Goal: Task Accomplishment & Management: Manage account settings

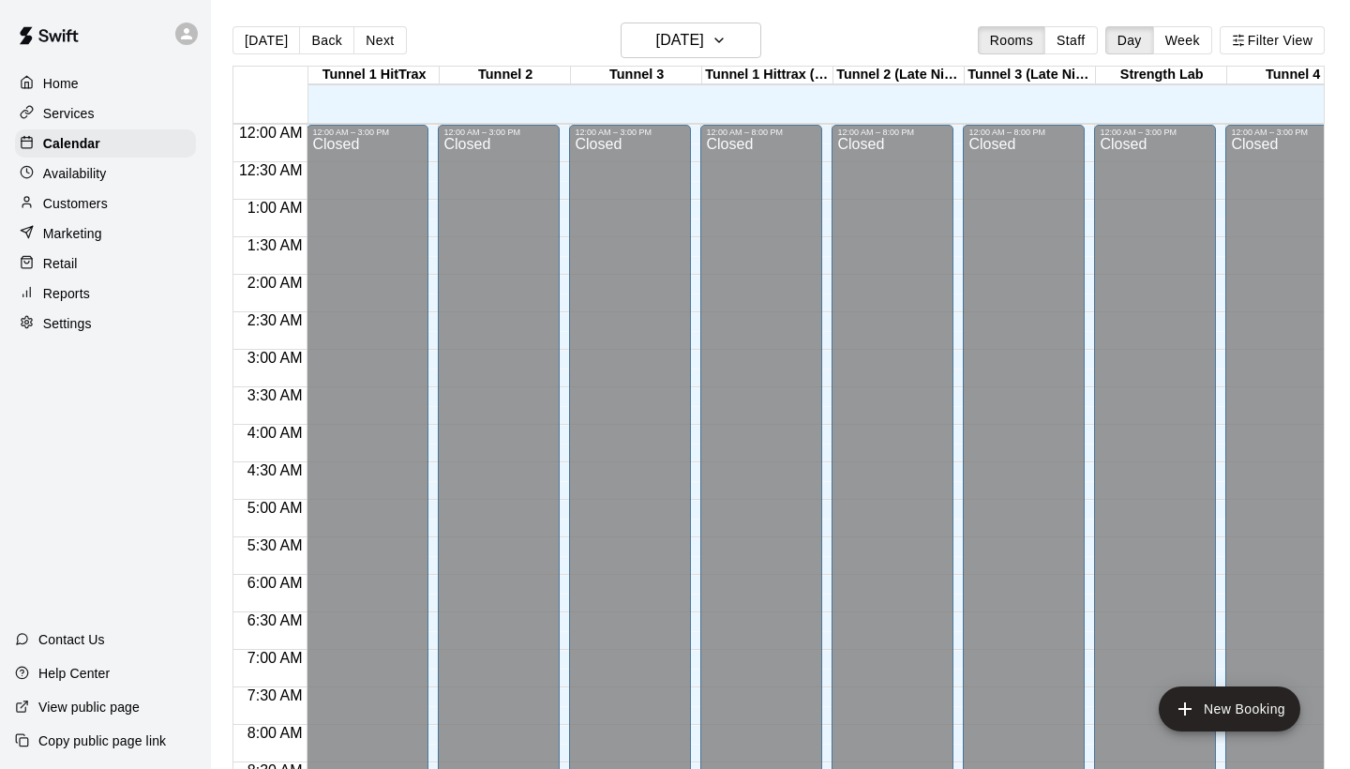
scroll to position [1079, 0]
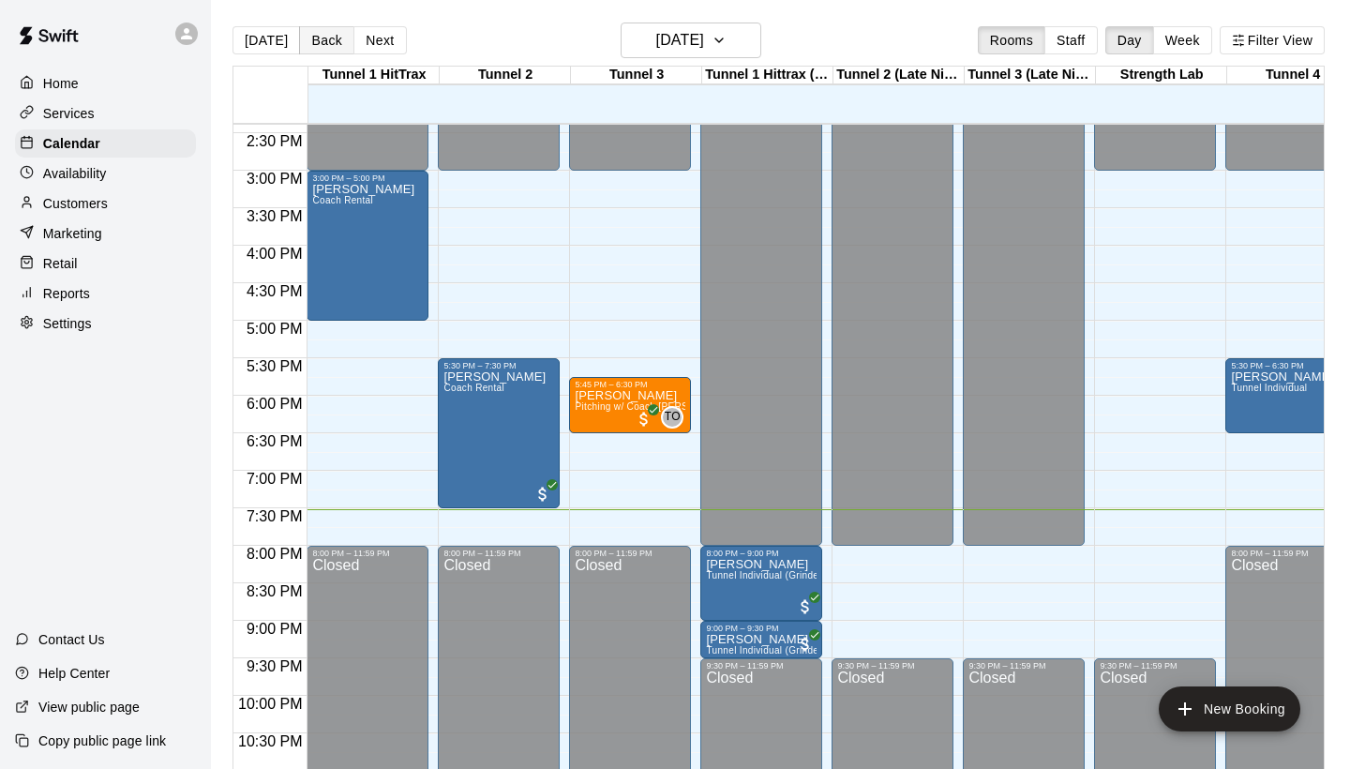
click at [320, 37] on button "Back" at bounding box center [326, 40] width 55 height 28
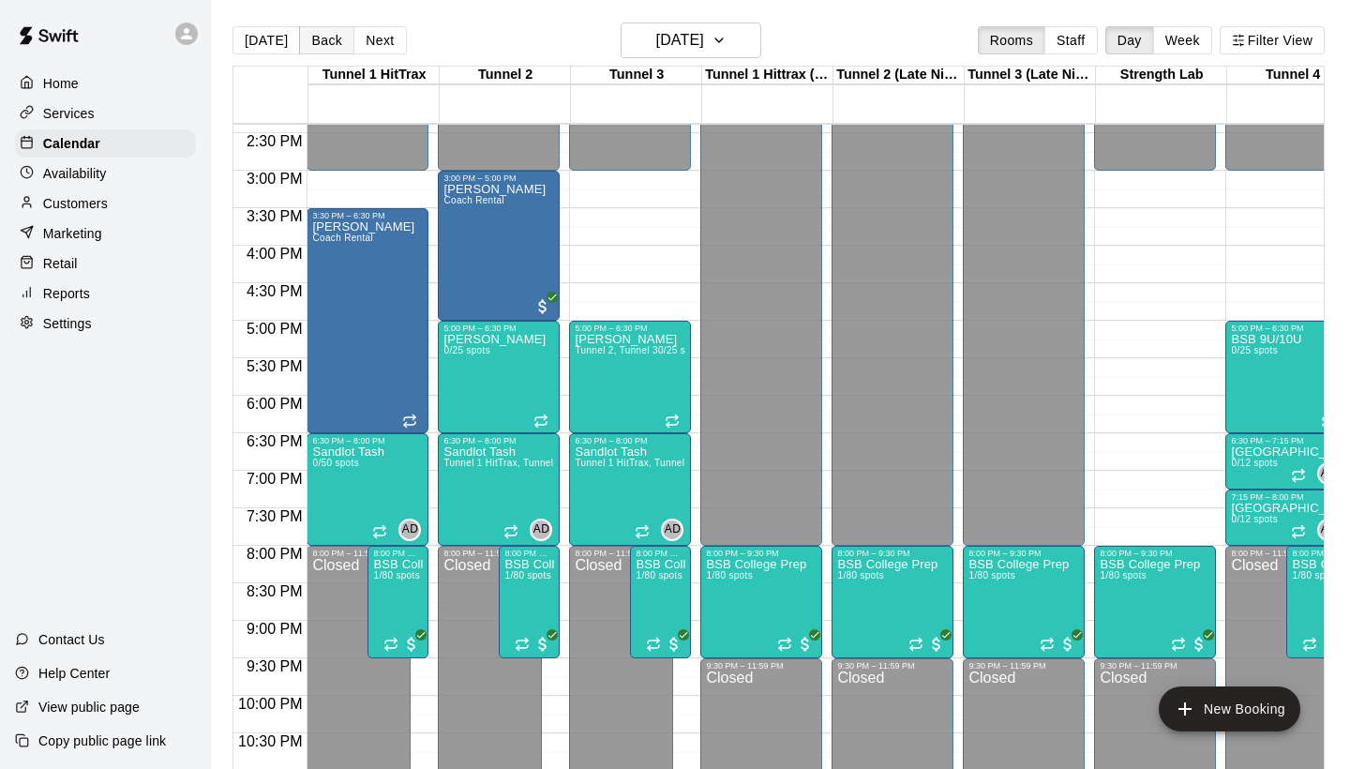
click at [321, 48] on button "Back" at bounding box center [326, 40] width 55 height 28
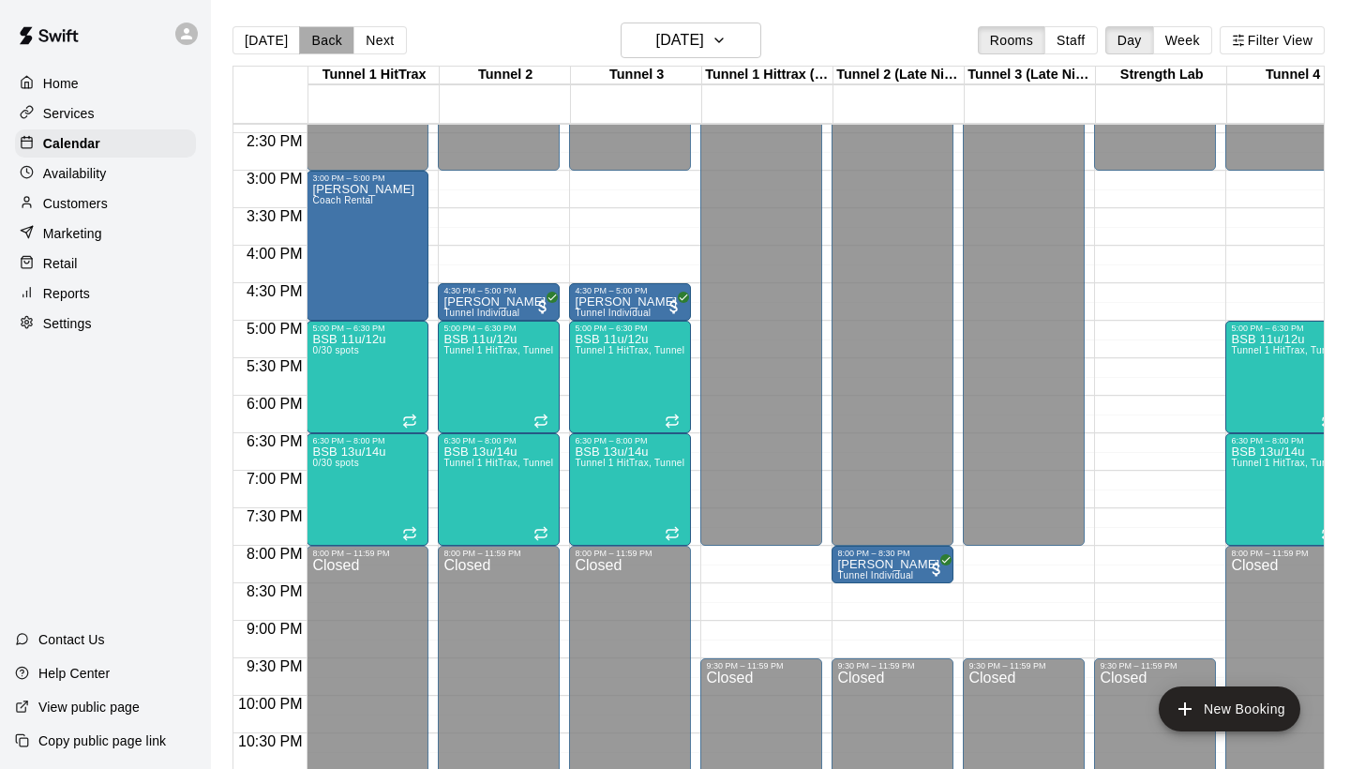
click at [328, 27] on button "Back" at bounding box center [326, 40] width 55 height 28
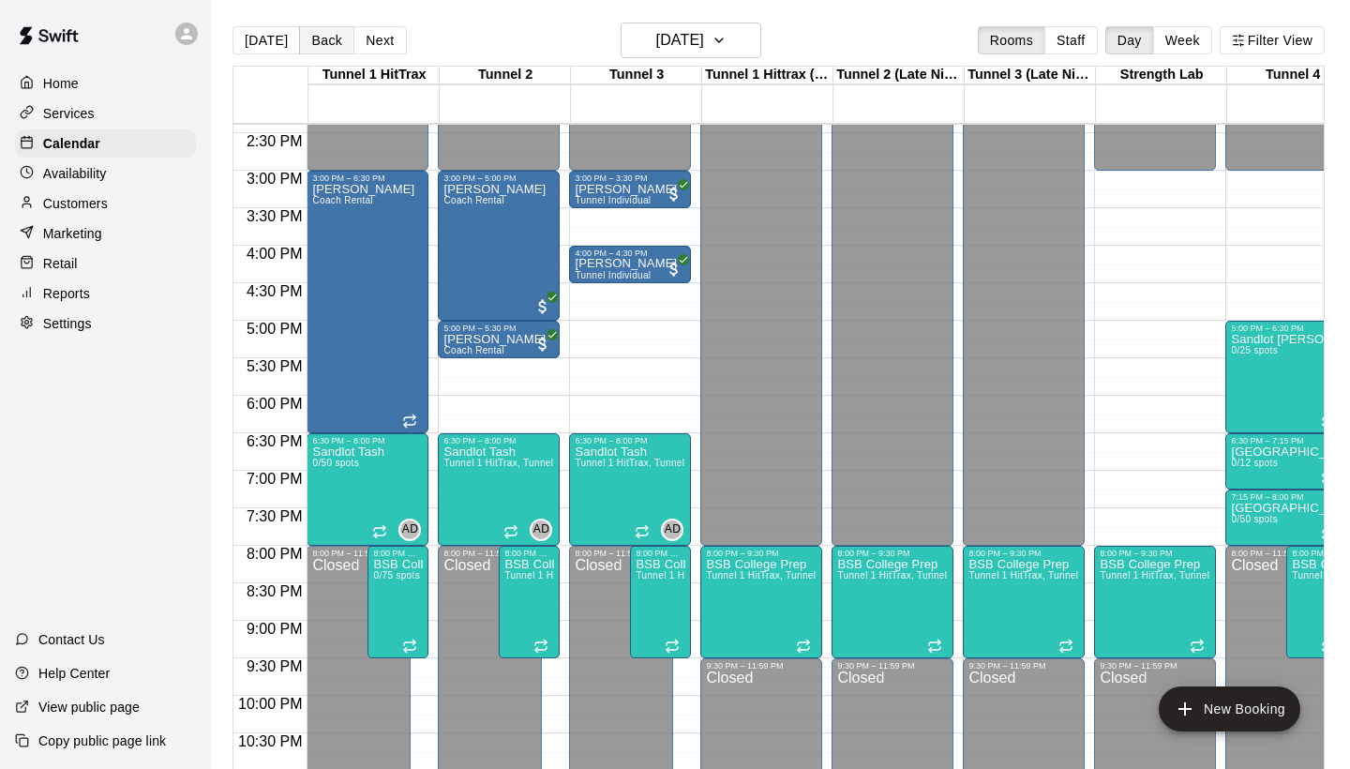
click at [315, 38] on button "Back" at bounding box center [326, 40] width 55 height 28
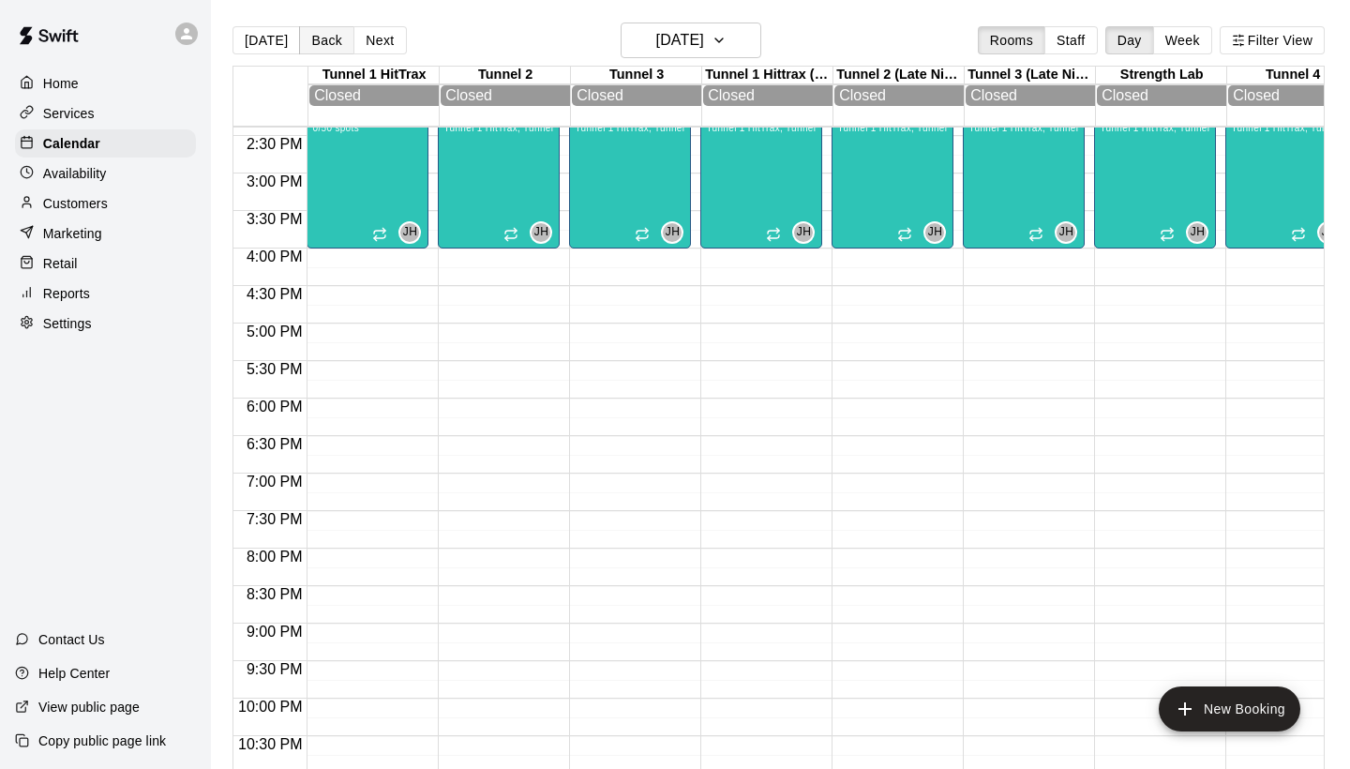
click at [315, 38] on button "Back" at bounding box center [326, 40] width 55 height 28
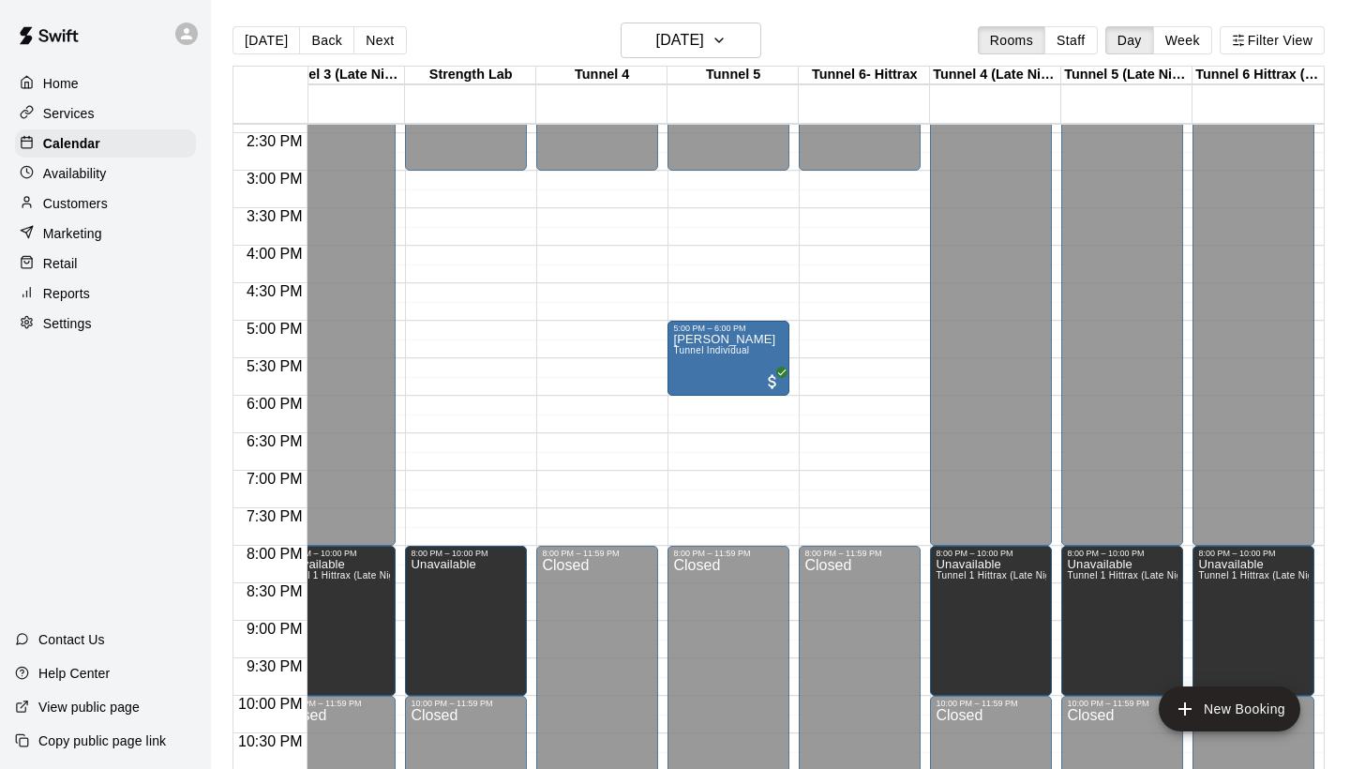
scroll to position [0, 690]
click at [311, 35] on button "Back" at bounding box center [326, 40] width 55 height 28
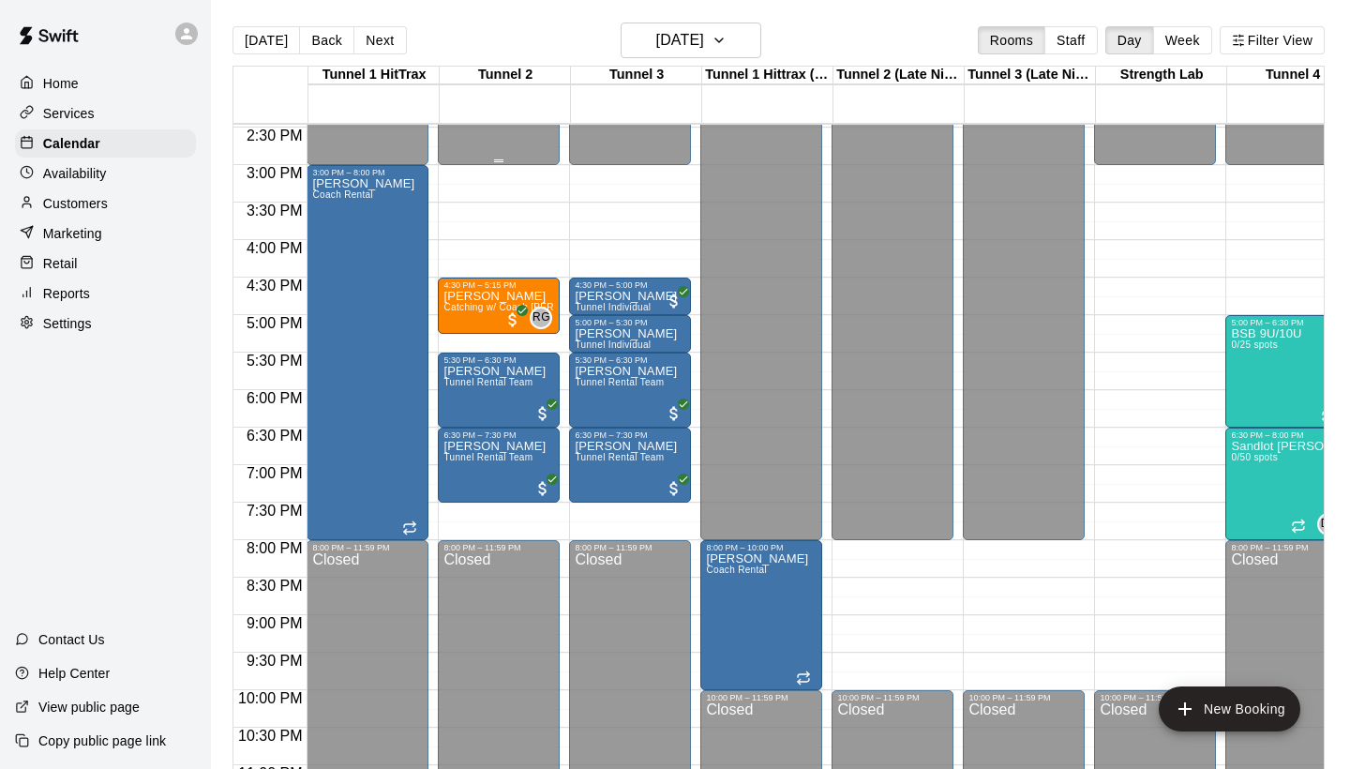
scroll to position [1085, 0]
click at [327, 39] on button "Back" at bounding box center [326, 40] width 55 height 28
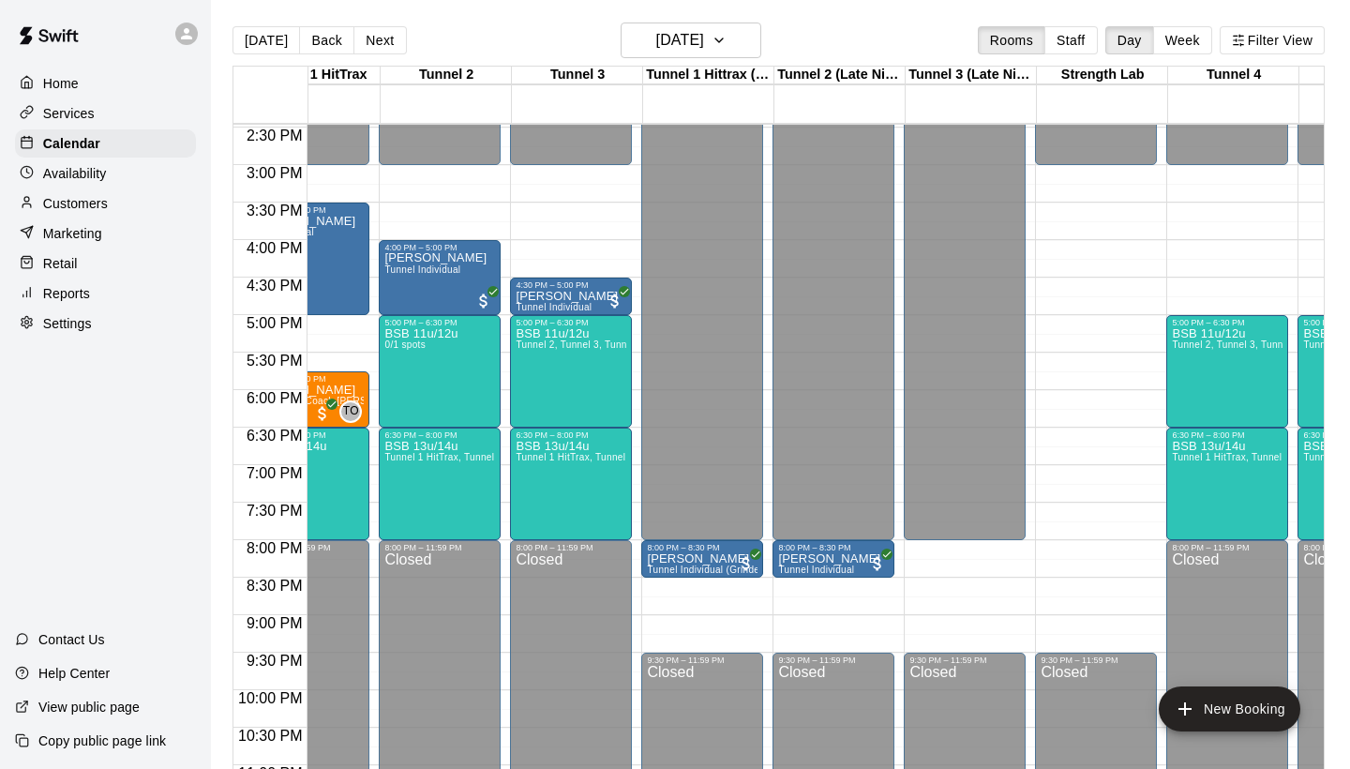
scroll to position [0, 0]
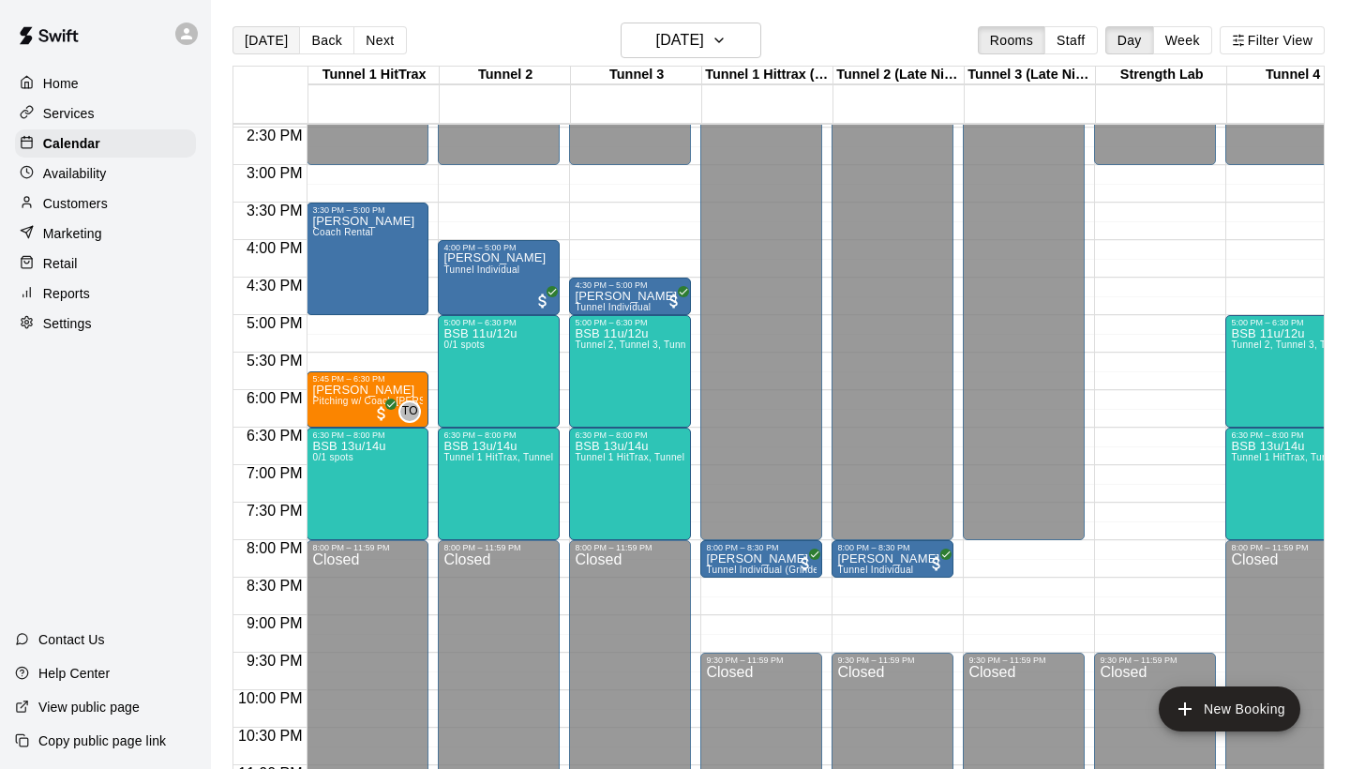
click at [273, 37] on button "[DATE]" at bounding box center [267, 40] width 68 height 28
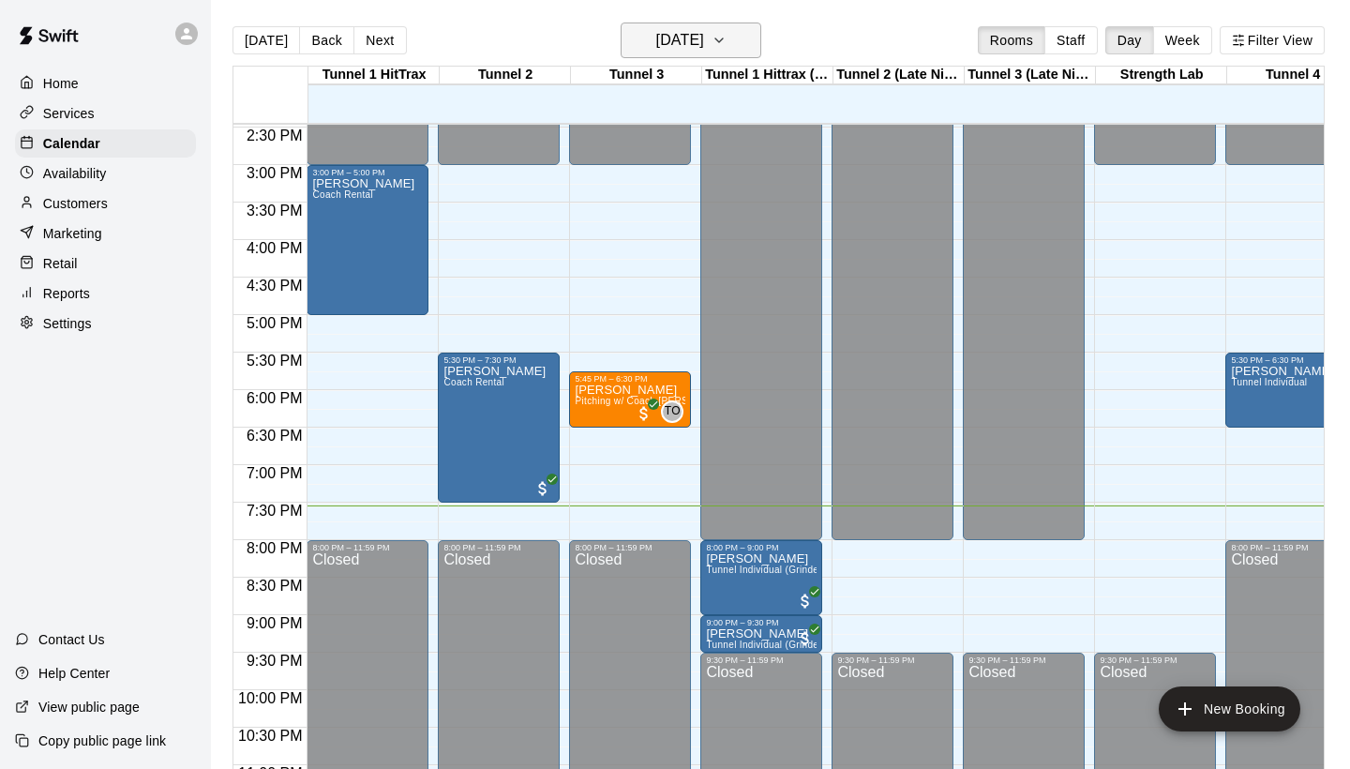
click at [656, 48] on h6 "[DATE]" at bounding box center [680, 40] width 48 height 26
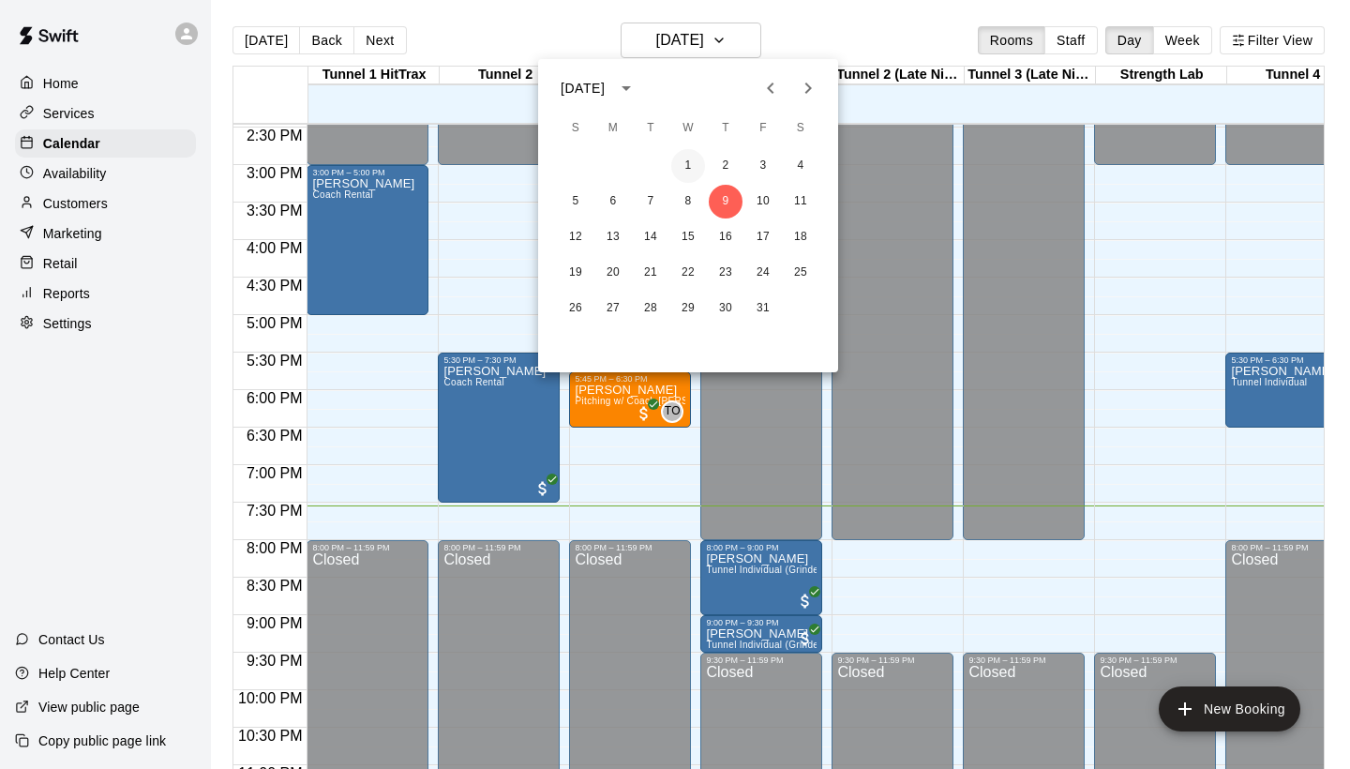
click at [686, 163] on button "1" at bounding box center [688, 166] width 34 height 34
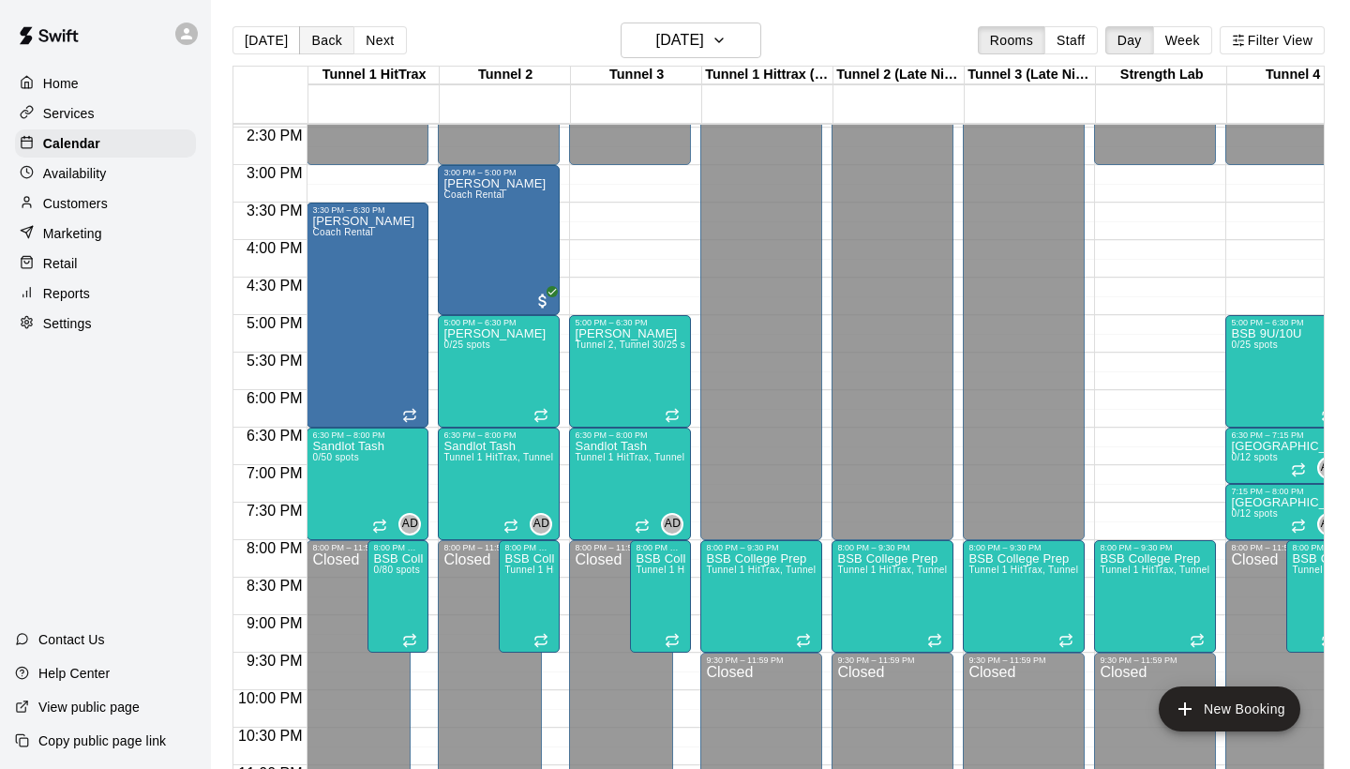
click at [324, 37] on button "Back" at bounding box center [326, 40] width 55 height 28
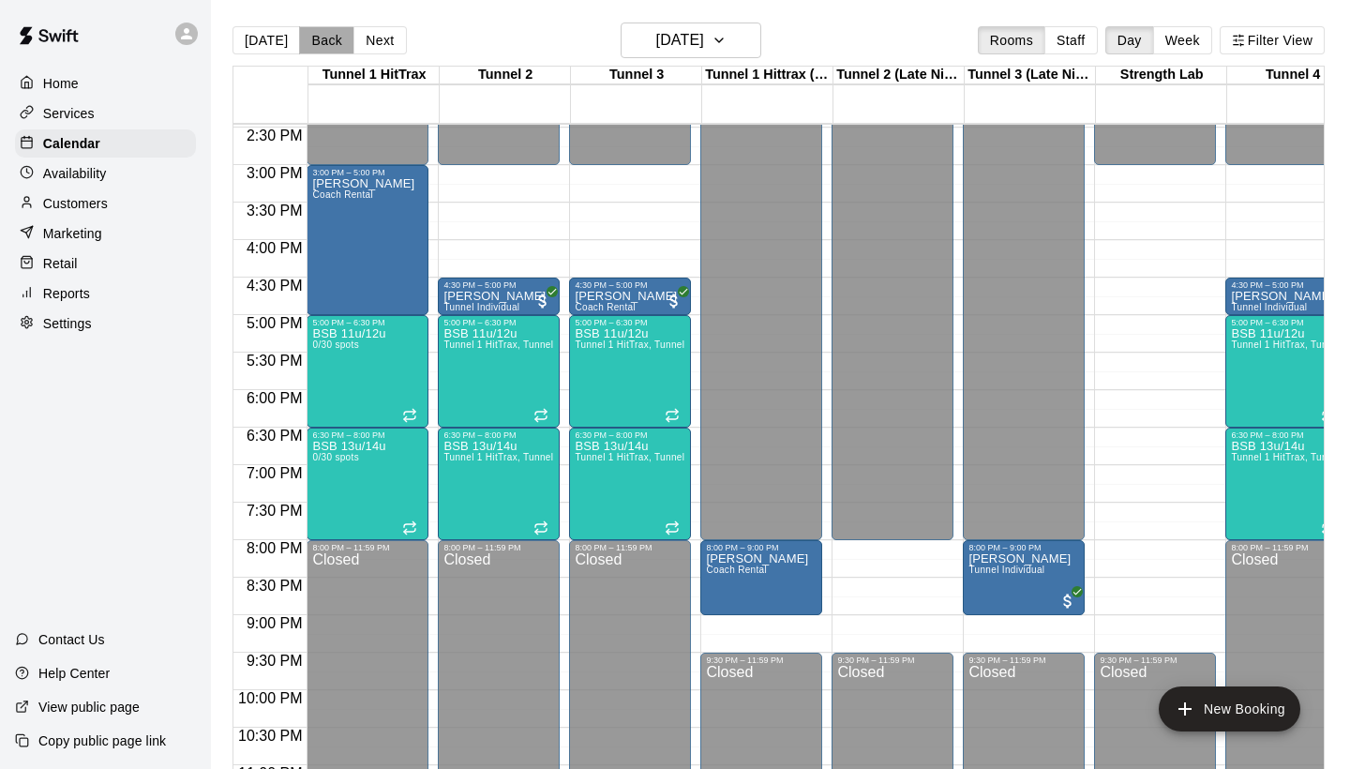
click at [324, 37] on button "Back" at bounding box center [326, 40] width 55 height 28
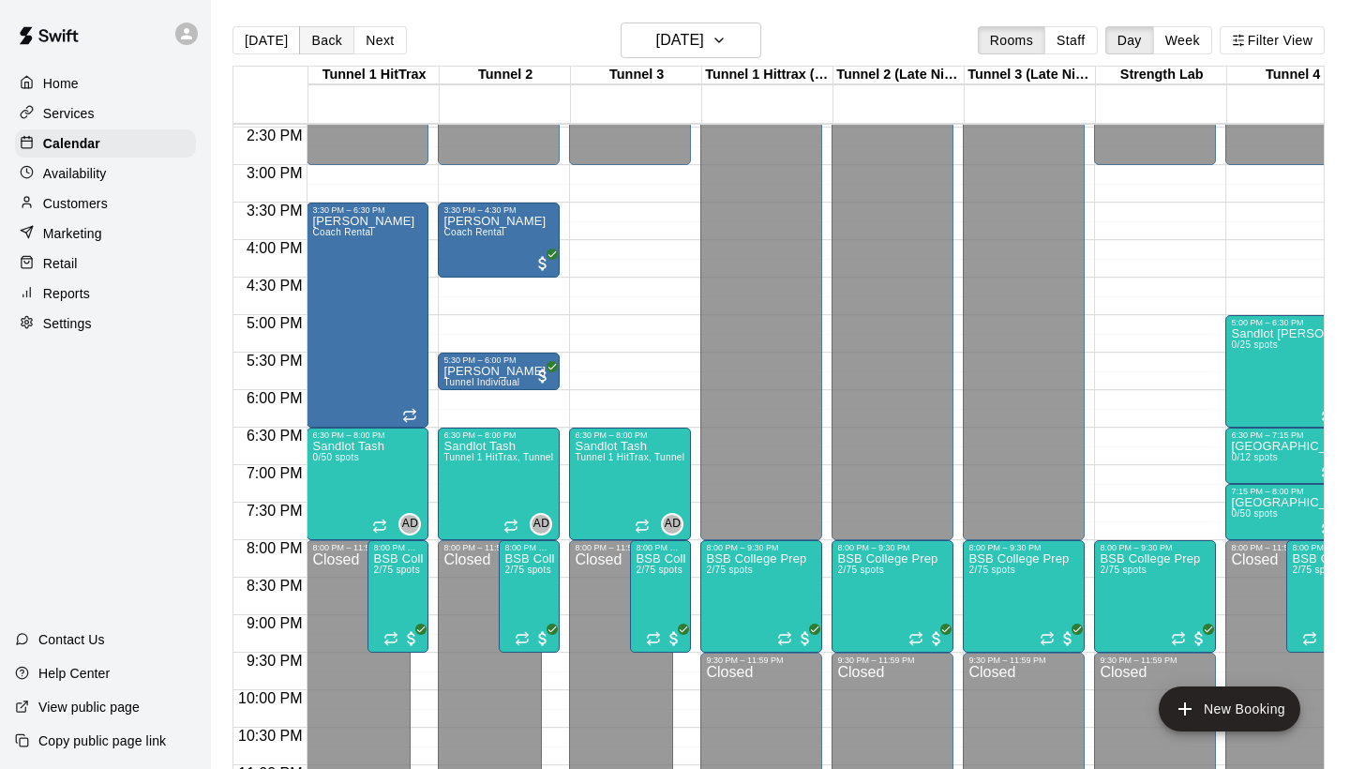
click at [324, 37] on button "Back" at bounding box center [326, 40] width 55 height 28
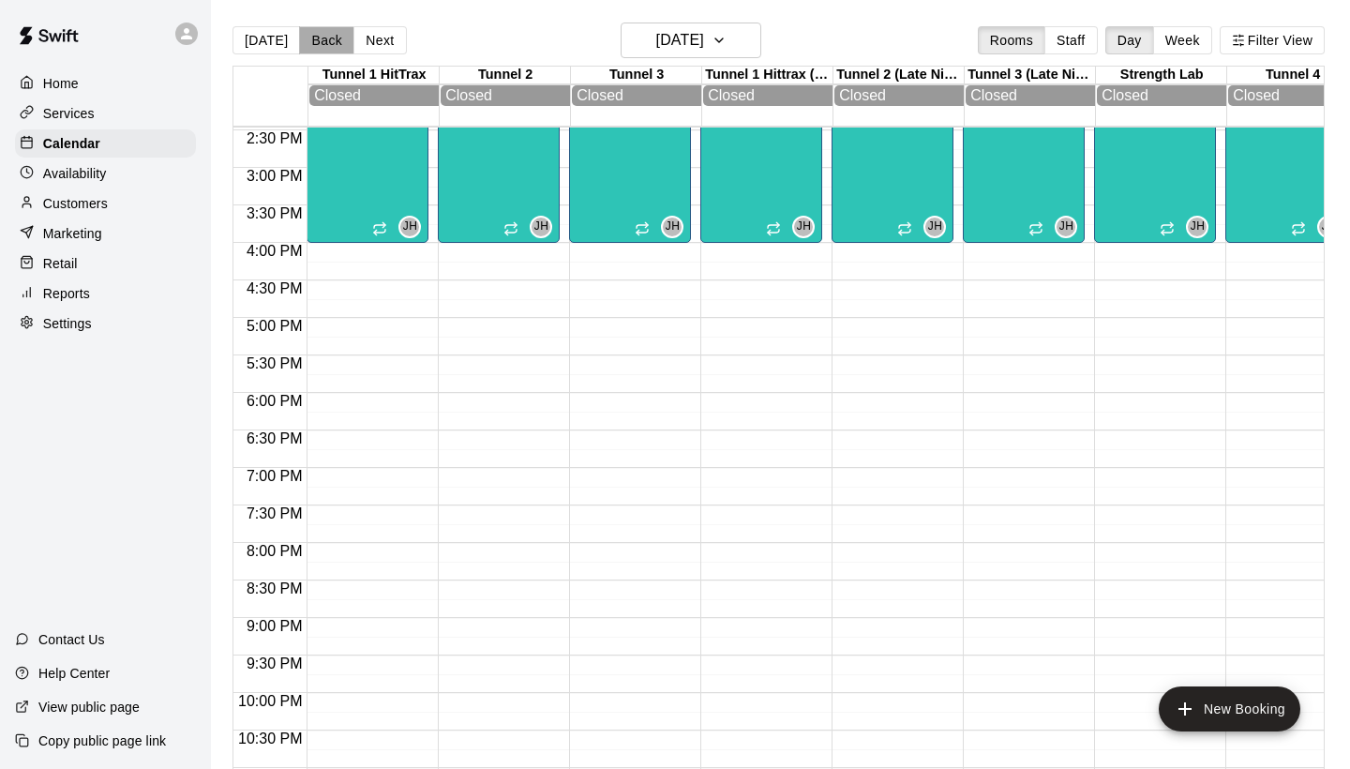
click at [324, 37] on button "Back" at bounding box center [326, 40] width 55 height 28
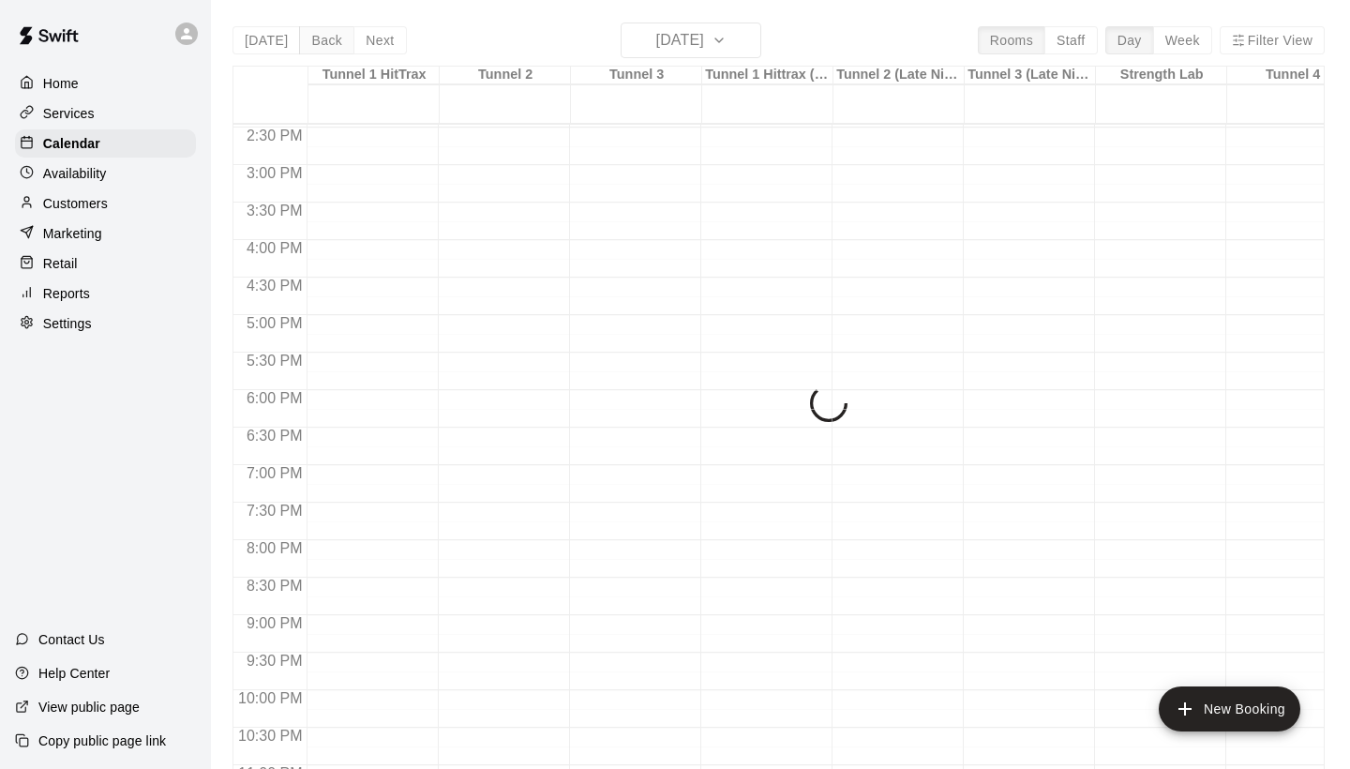
click at [324, 37] on div "[DATE] Back [DATE][DATE] Rooms Staff Day Week Filter View Tunnel 1 HitTrax 27 S…" at bounding box center [779, 407] width 1092 height 769
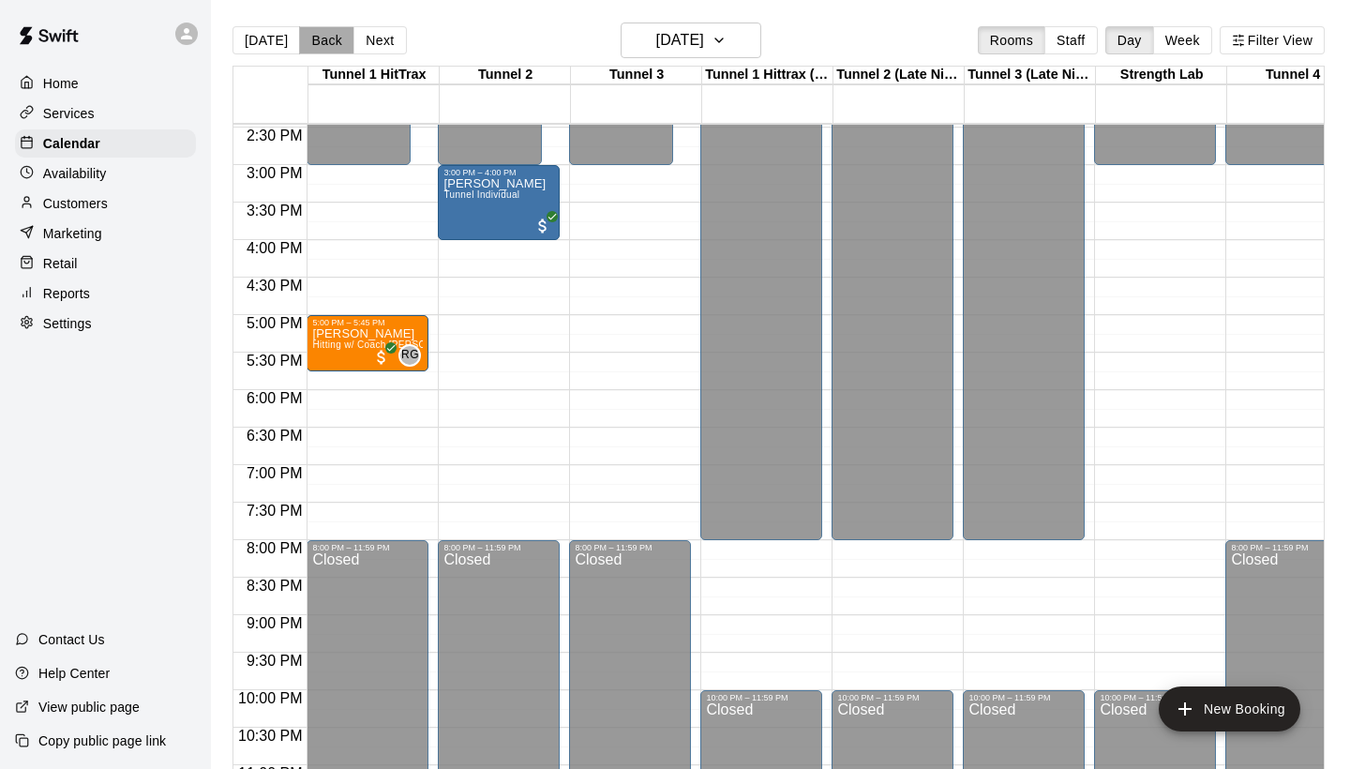
click at [324, 37] on button "Back" at bounding box center [326, 40] width 55 height 28
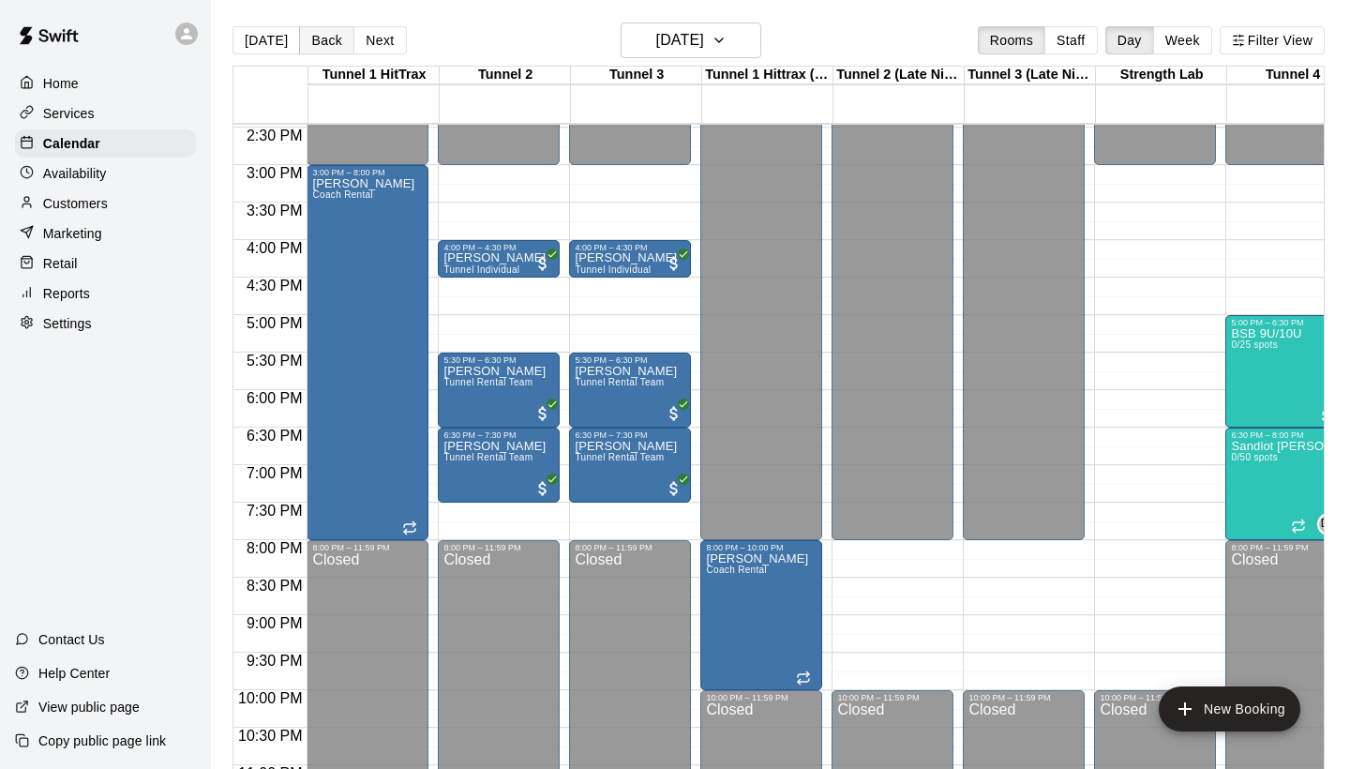
click at [324, 37] on button "Back" at bounding box center [326, 40] width 55 height 28
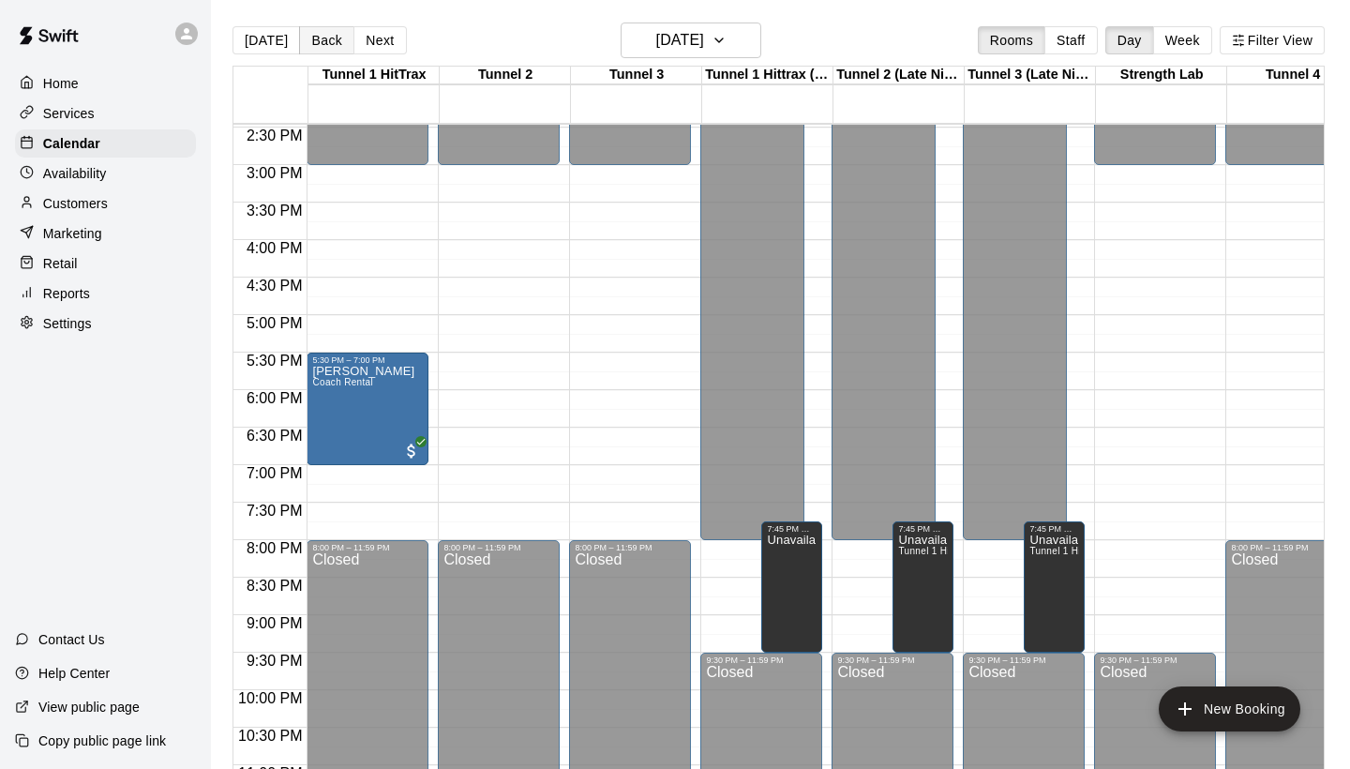
click at [324, 37] on button "Back" at bounding box center [326, 40] width 55 height 28
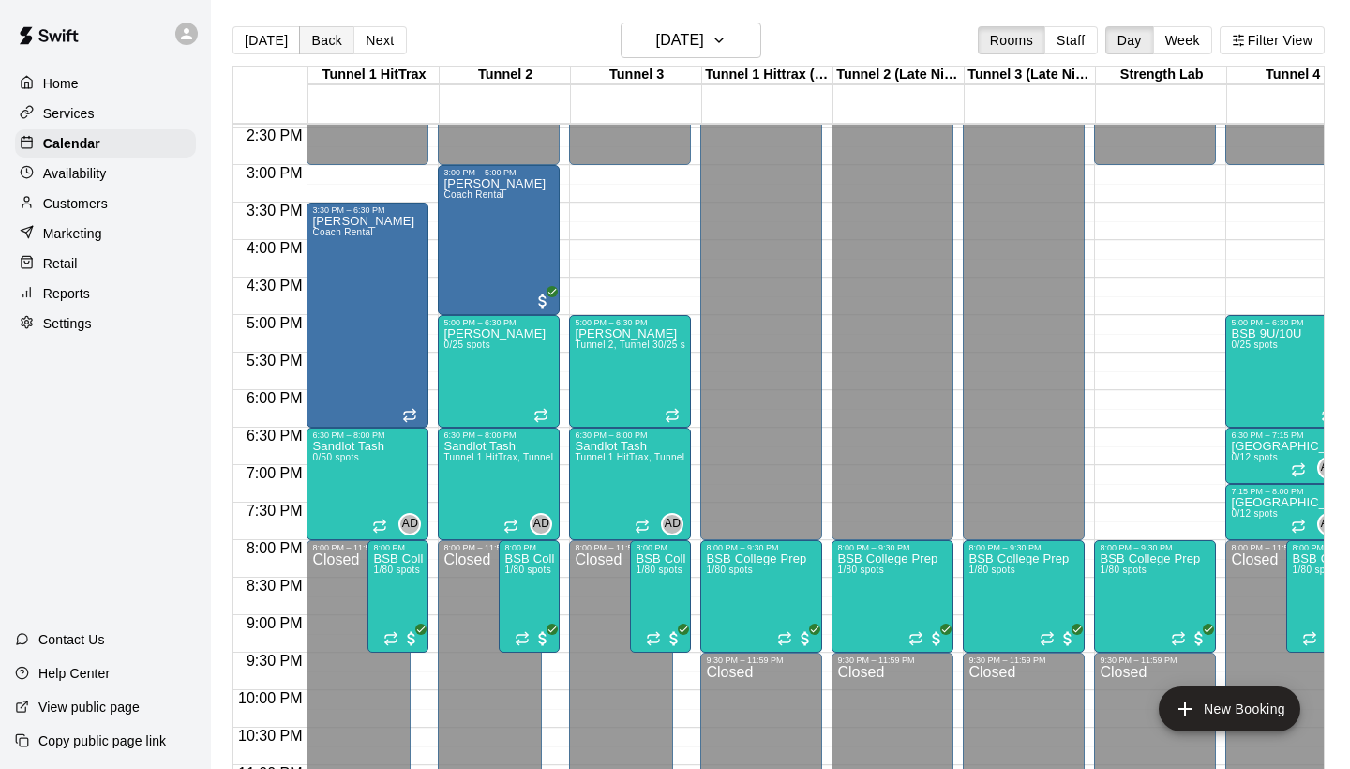
click at [324, 37] on button "Back" at bounding box center [326, 40] width 55 height 28
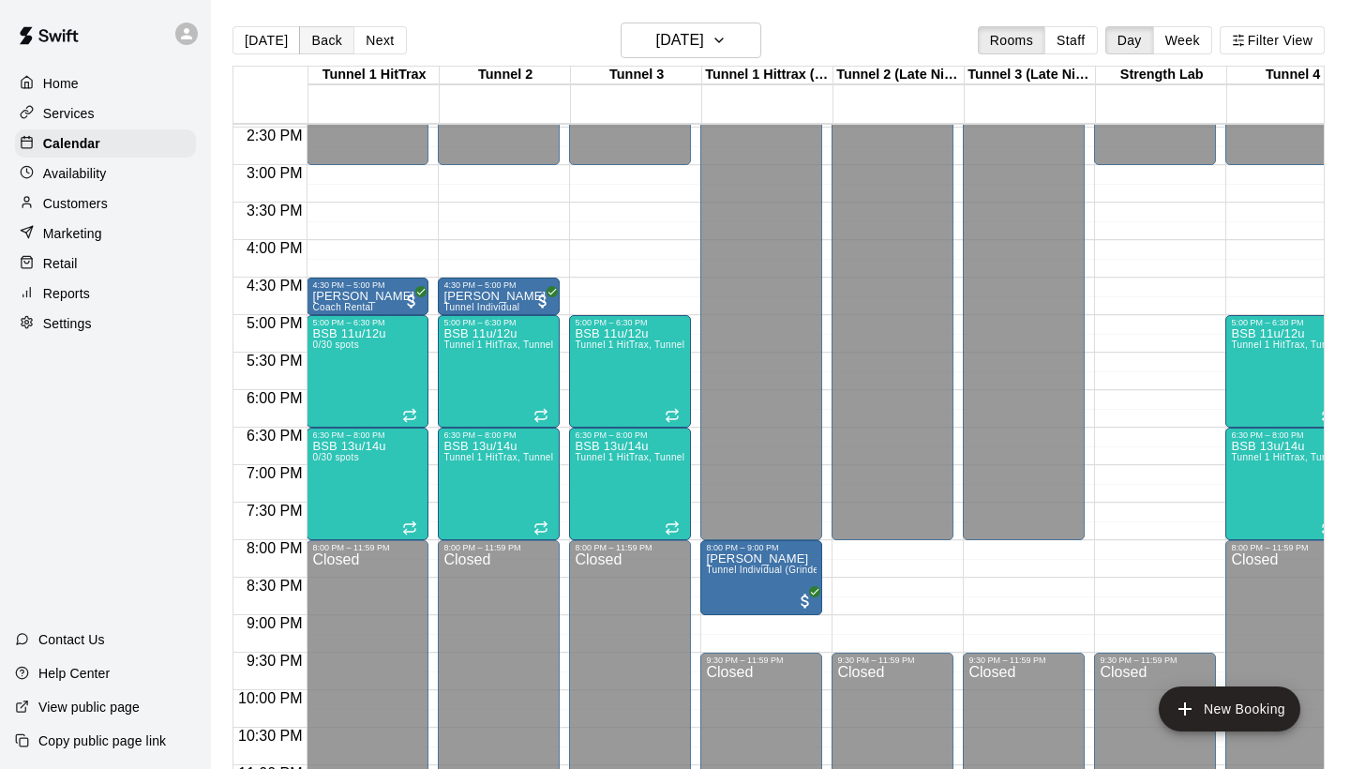
click at [324, 37] on button "Back" at bounding box center [326, 40] width 55 height 28
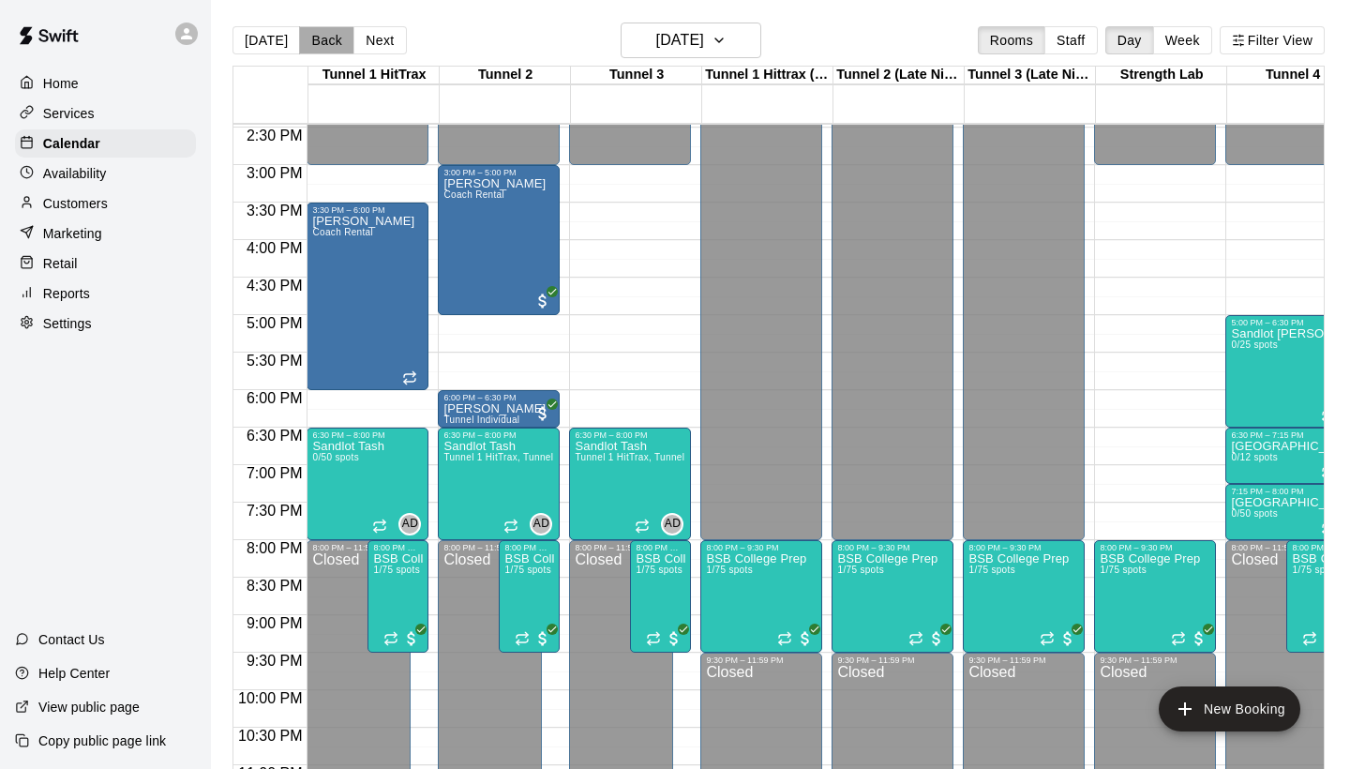
click at [324, 37] on button "Back" at bounding box center [326, 40] width 55 height 28
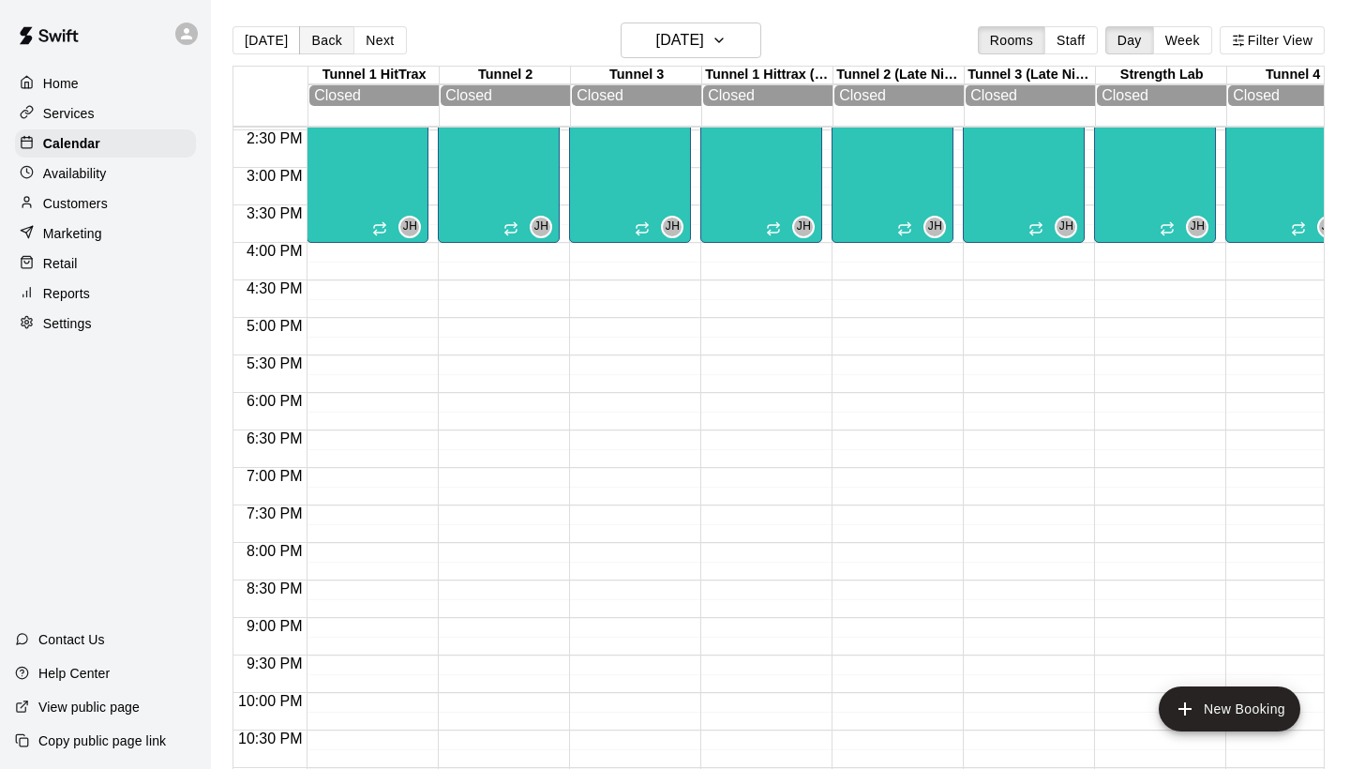
click at [324, 37] on button "Back" at bounding box center [326, 40] width 55 height 28
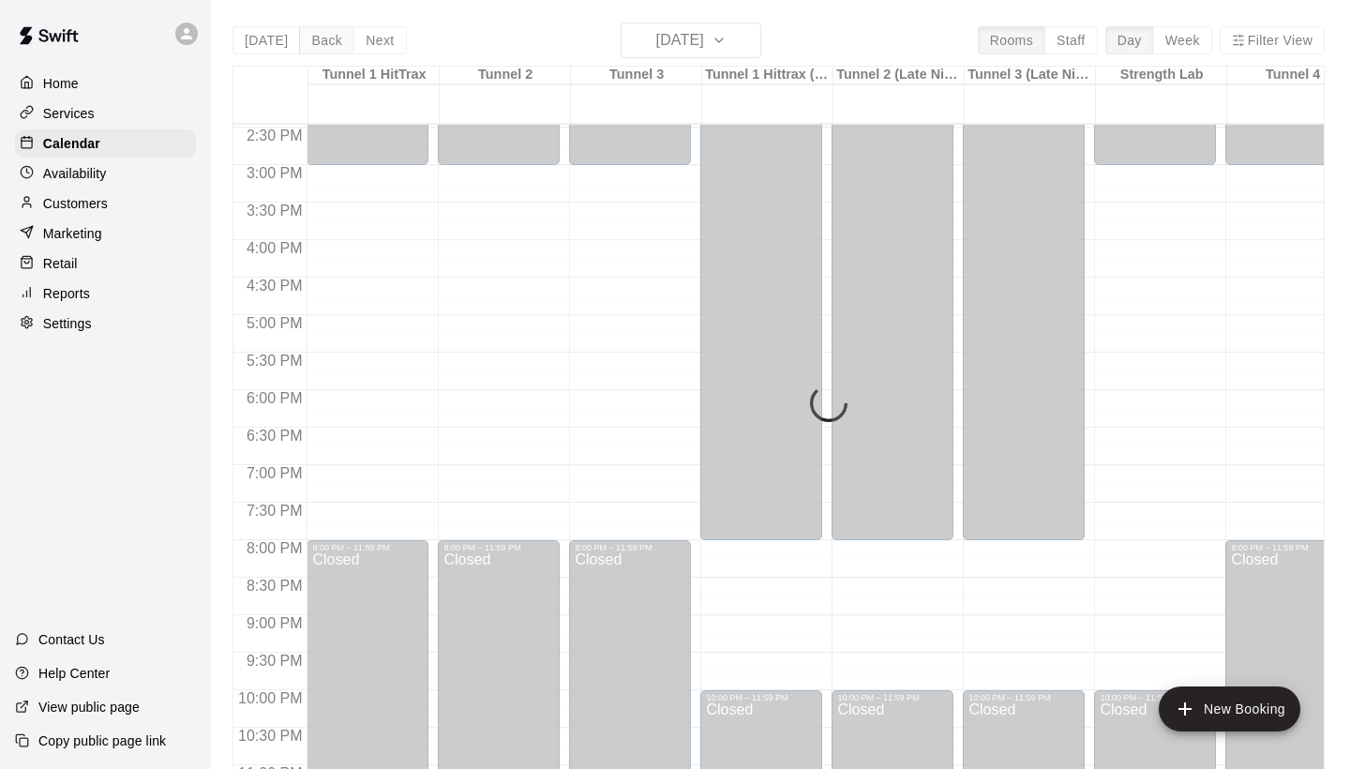
click at [324, 37] on div "[DATE] Back [DATE][DATE] Rooms Staff Day Week Filter View Tunnel 1 HitTrax 20 S…" at bounding box center [779, 407] width 1092 height 769
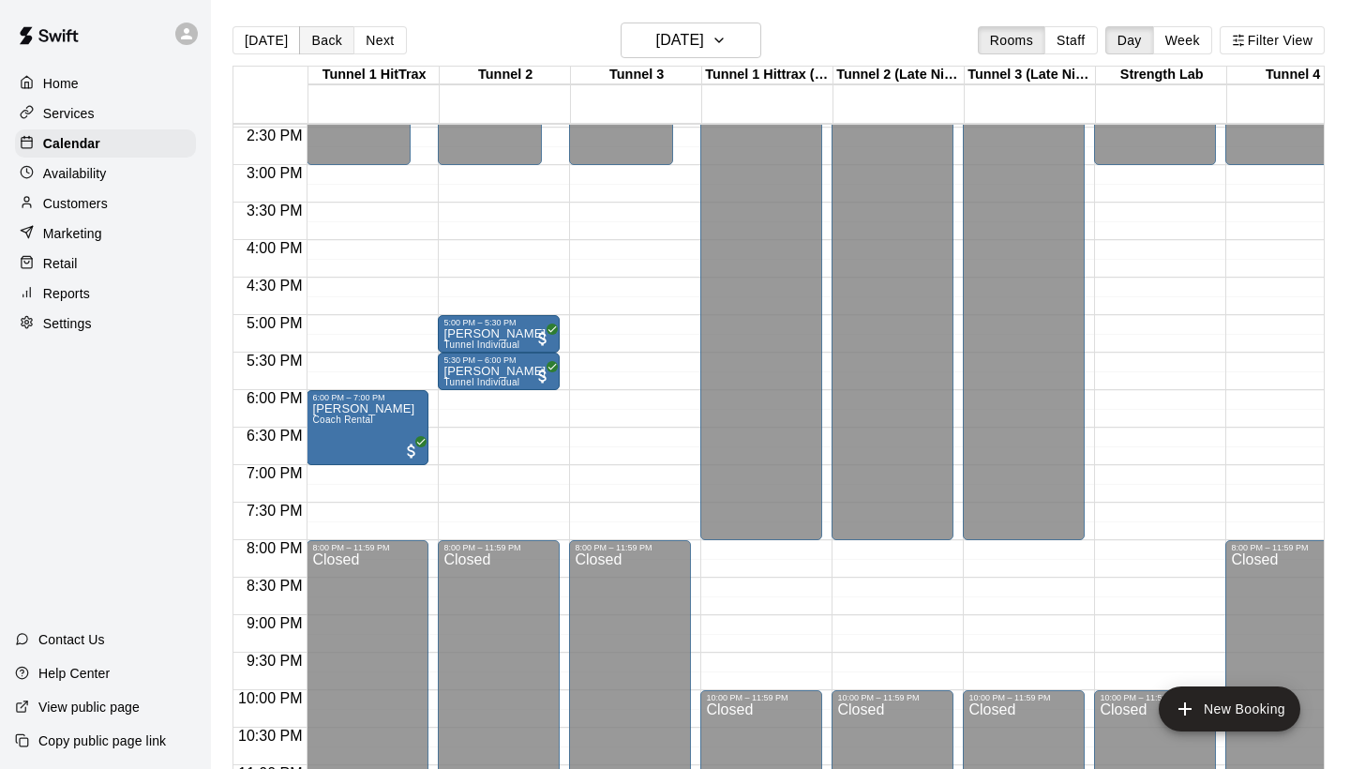
click at [324, 37] on button "Back" at bounding box center [326, 40] width 55 height 28
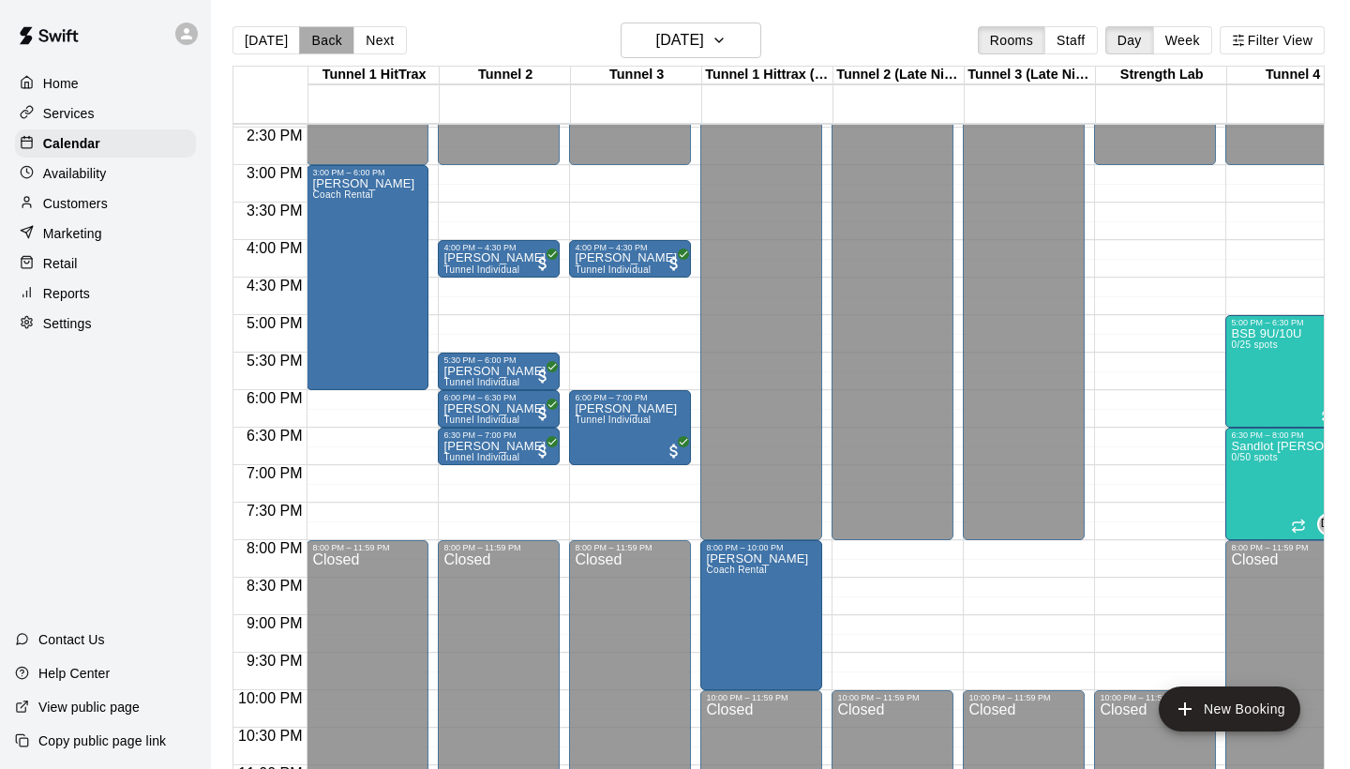
click at [324, 37] on button "Back" at bounding box center [326, 40] width 55 height 28
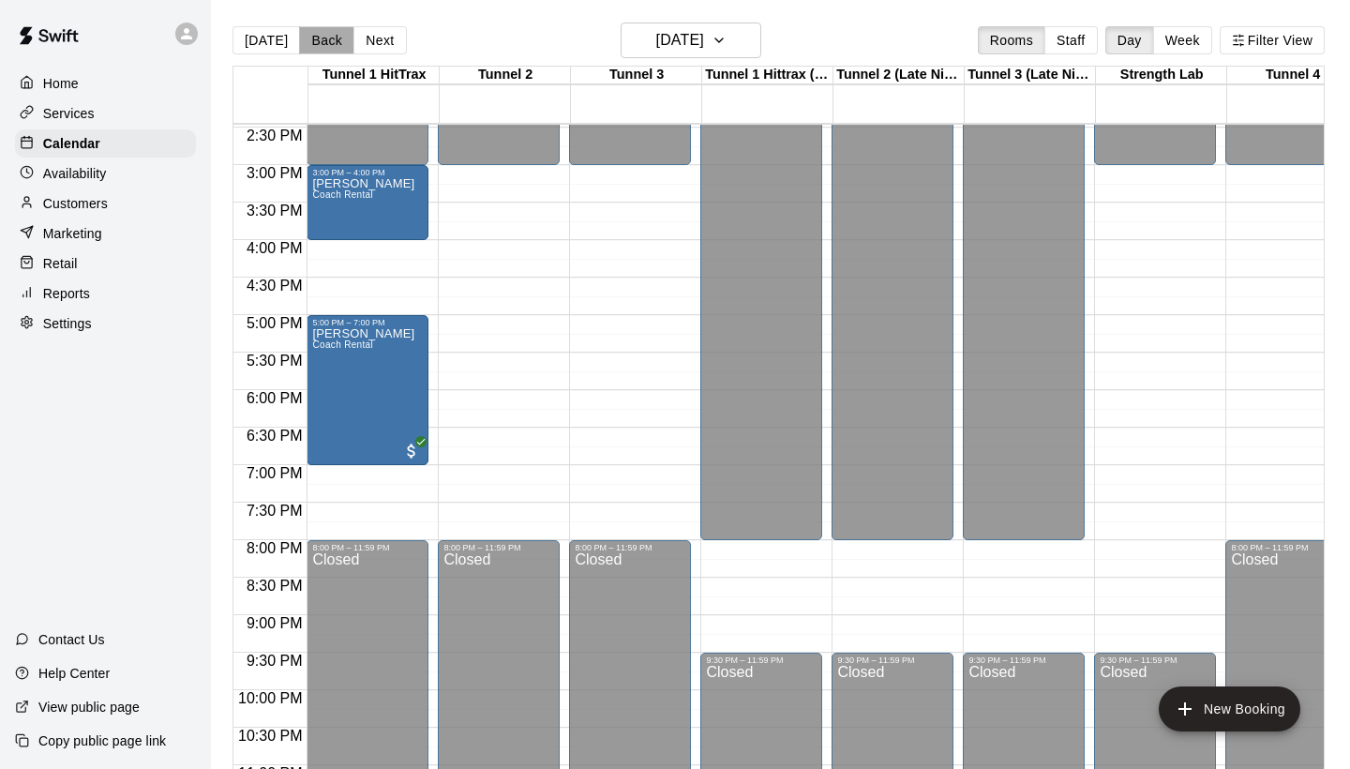
click at [324, 37] on button "Back" at bounding box center [326, 40] width 55 height 28
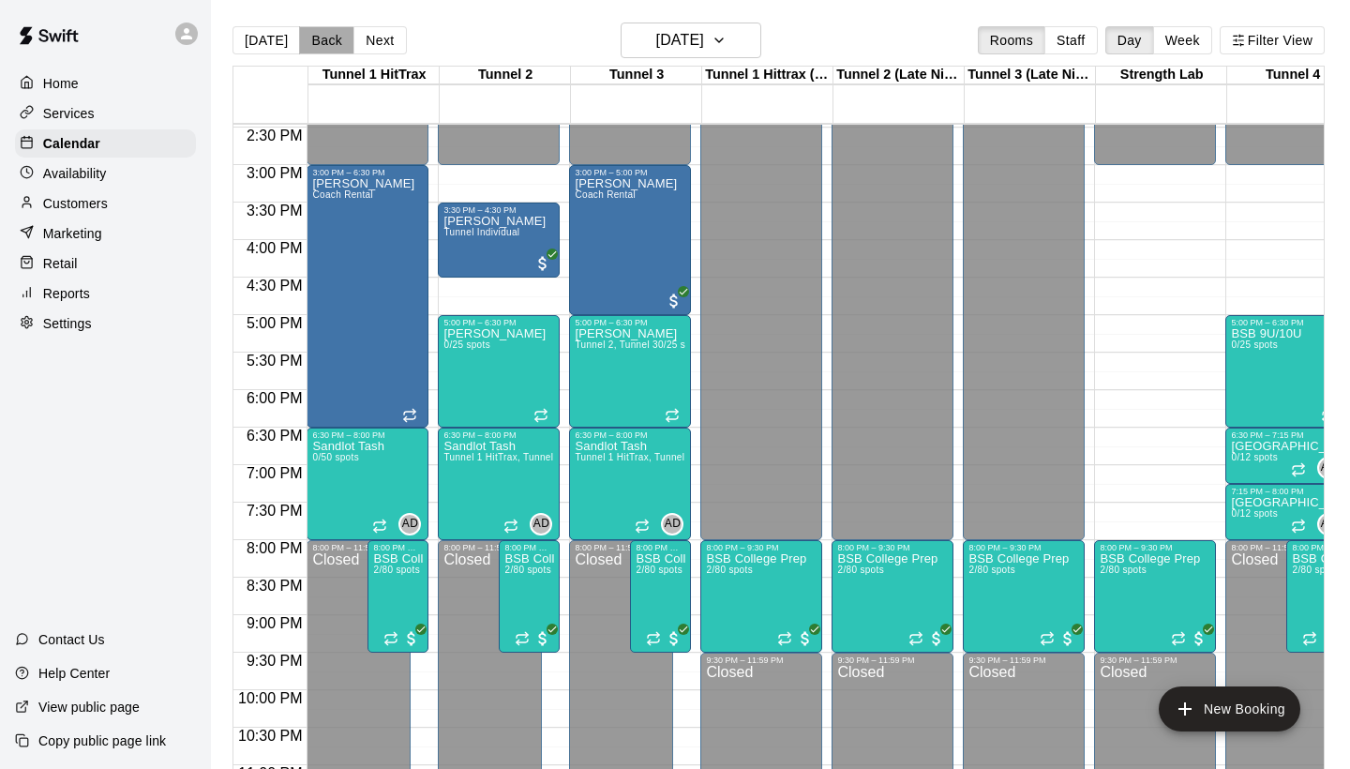
click at [324, 37] on button "Back" at bounding box center [326, 40] width 55 height 28
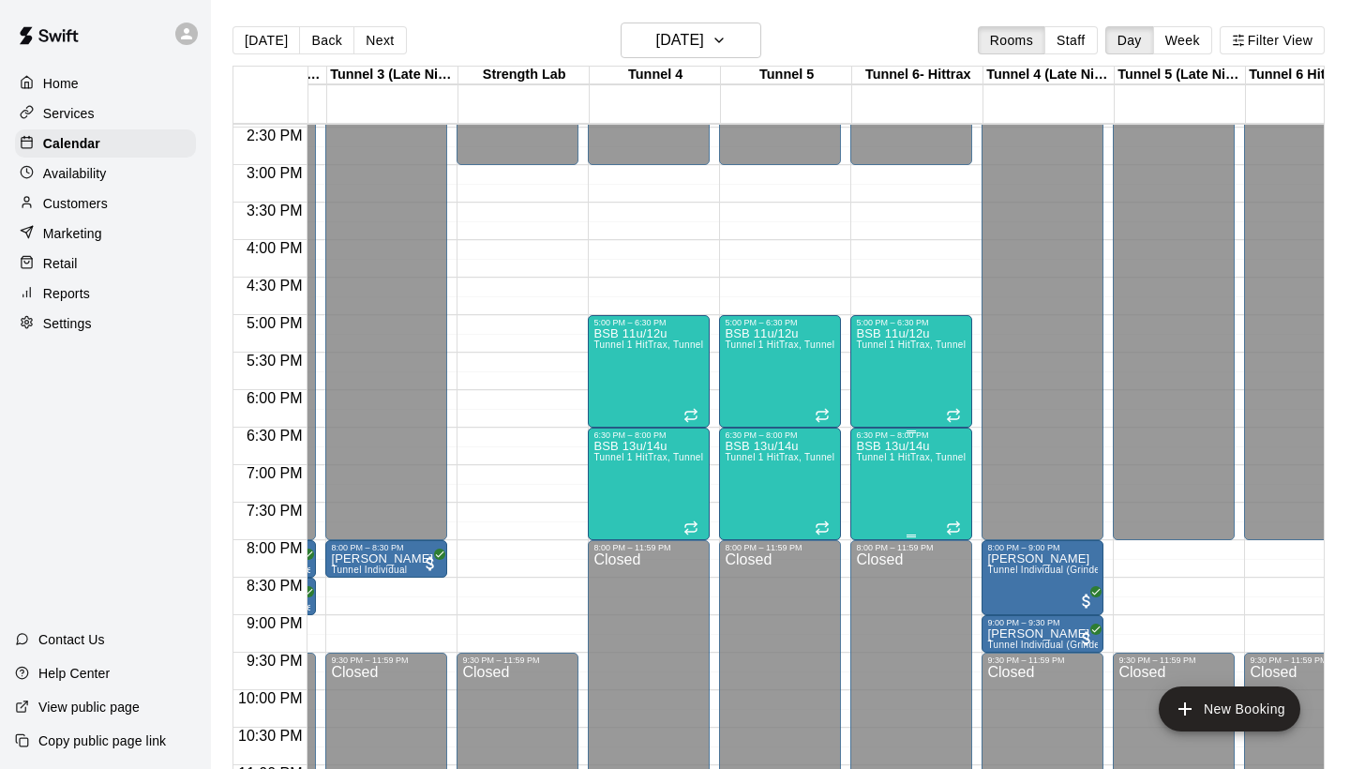
scroll to position [1084, 583]
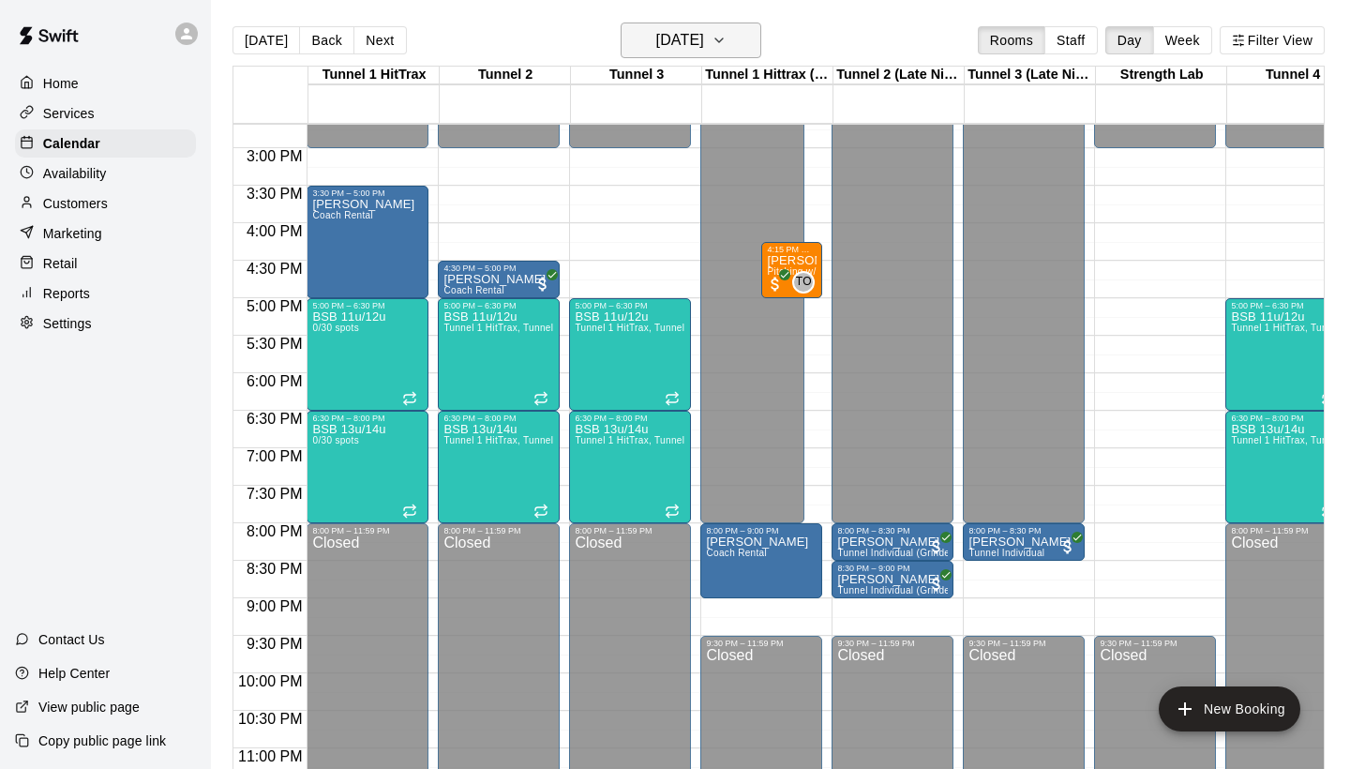
click at [682, 42] on h6 "[DATE]" at bounding box center [680, 40] width 48 height 26
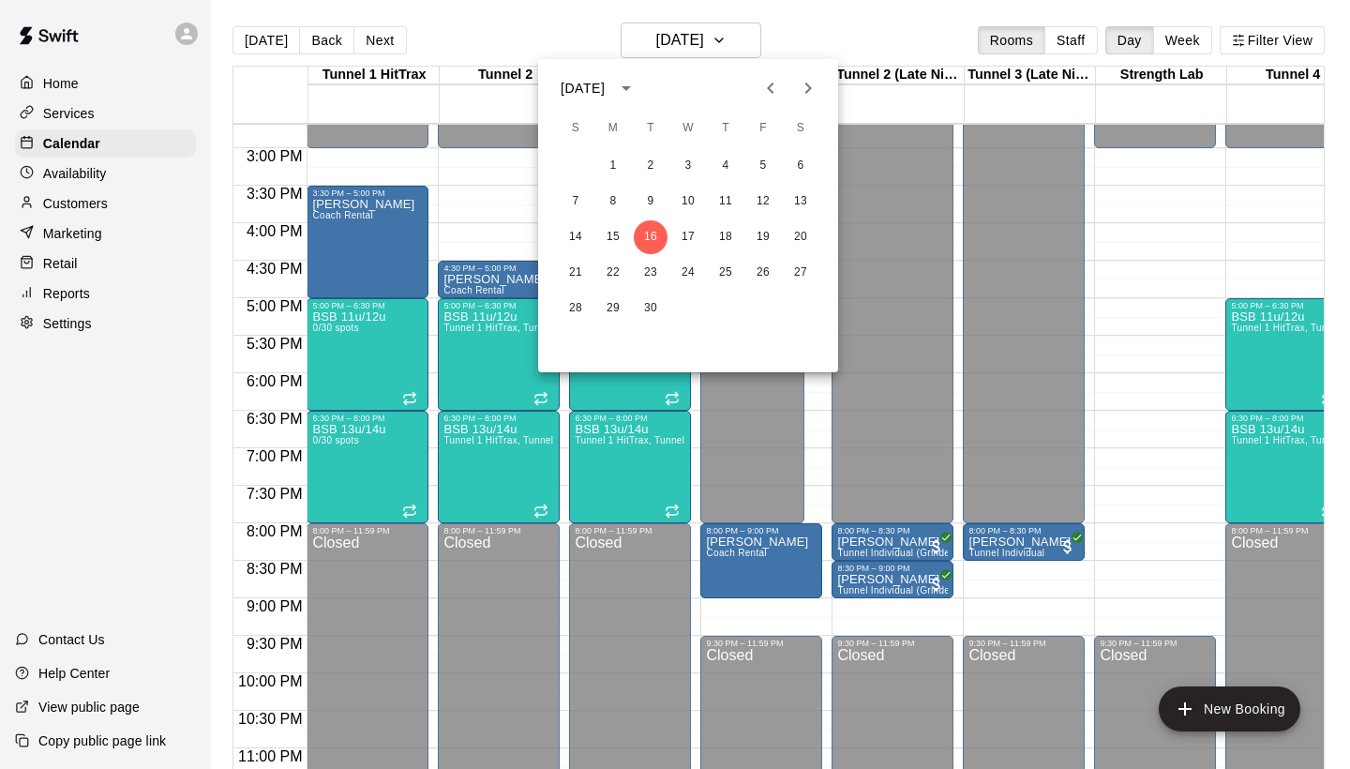
click at [279, 48] on div at bounding box center [675, 384] width 1350 height 769
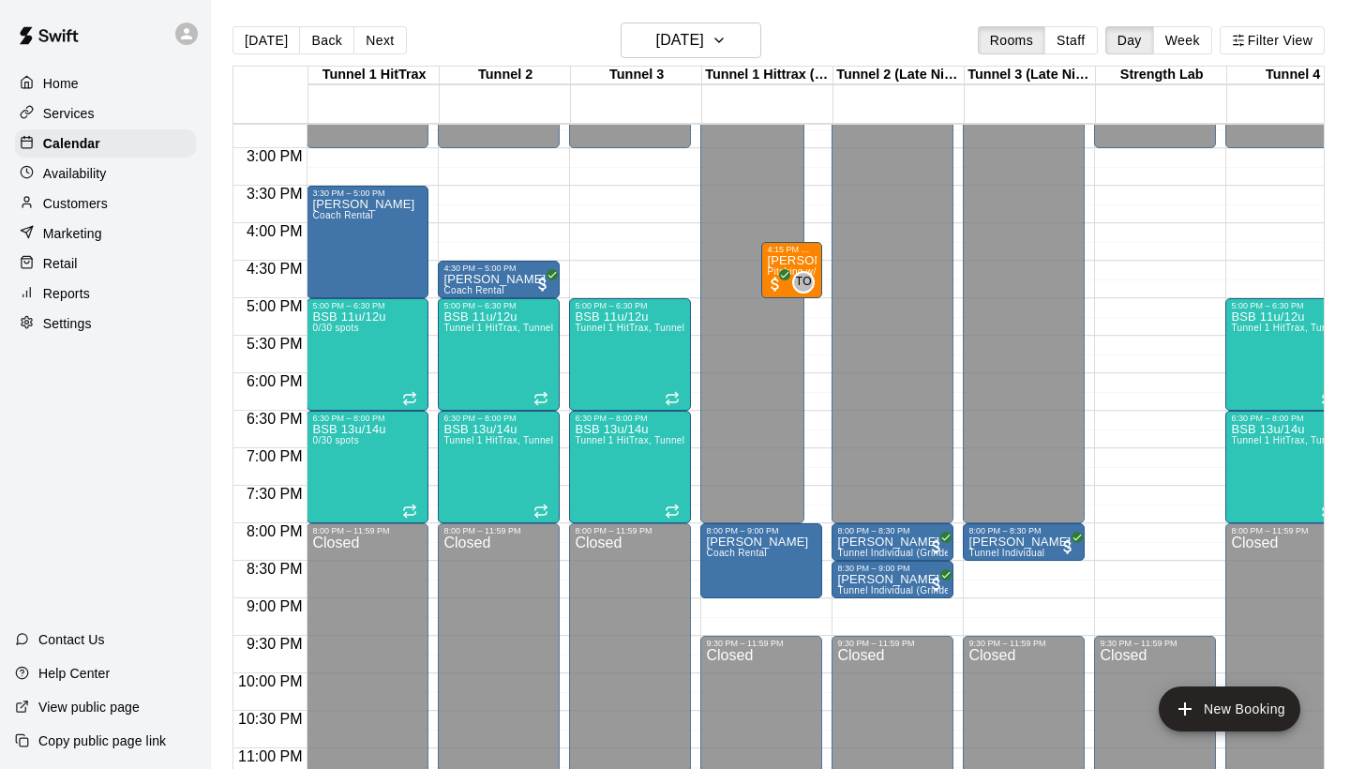
click at [279, 48] on button "[DATE]" at bounding box center [267, 40] width 68 height 28
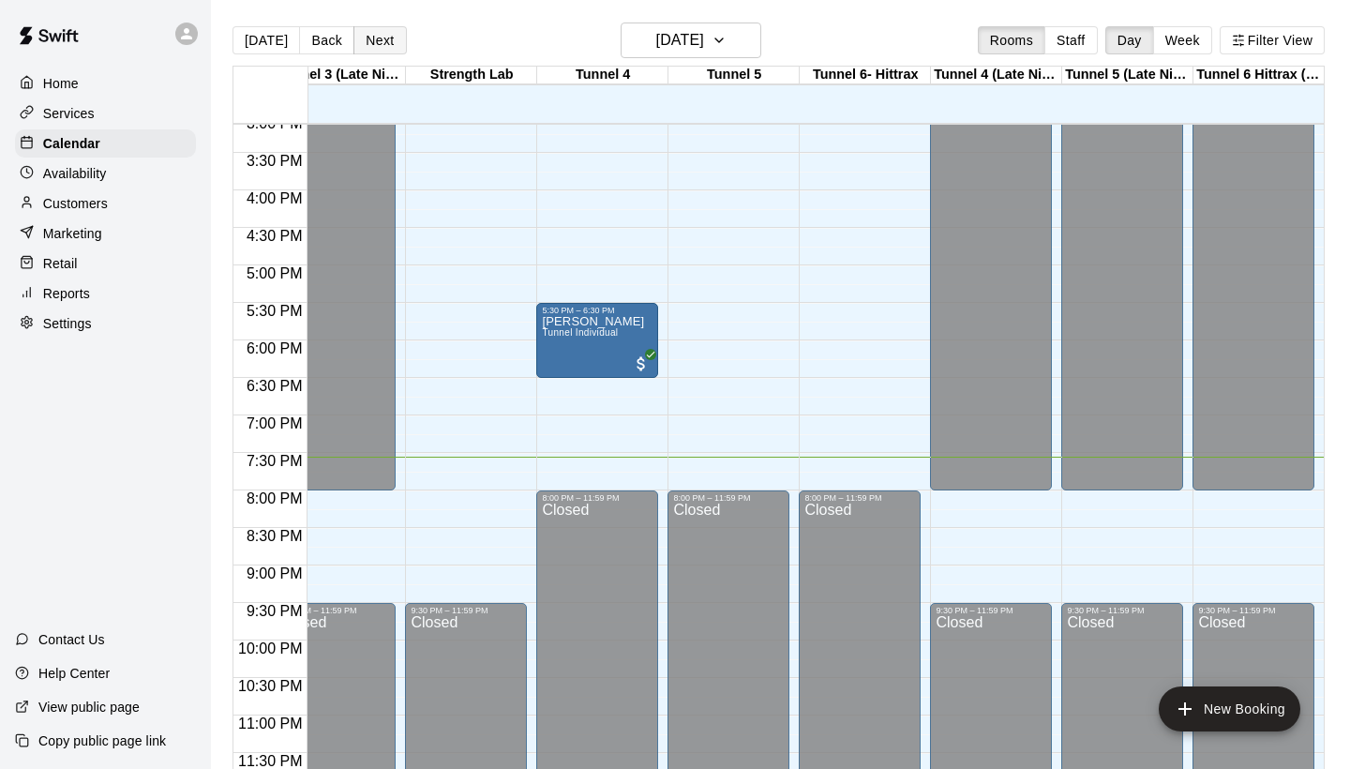
click at [392, 32] on button "Next" at bounding box center [380, 40] width 53 height 28
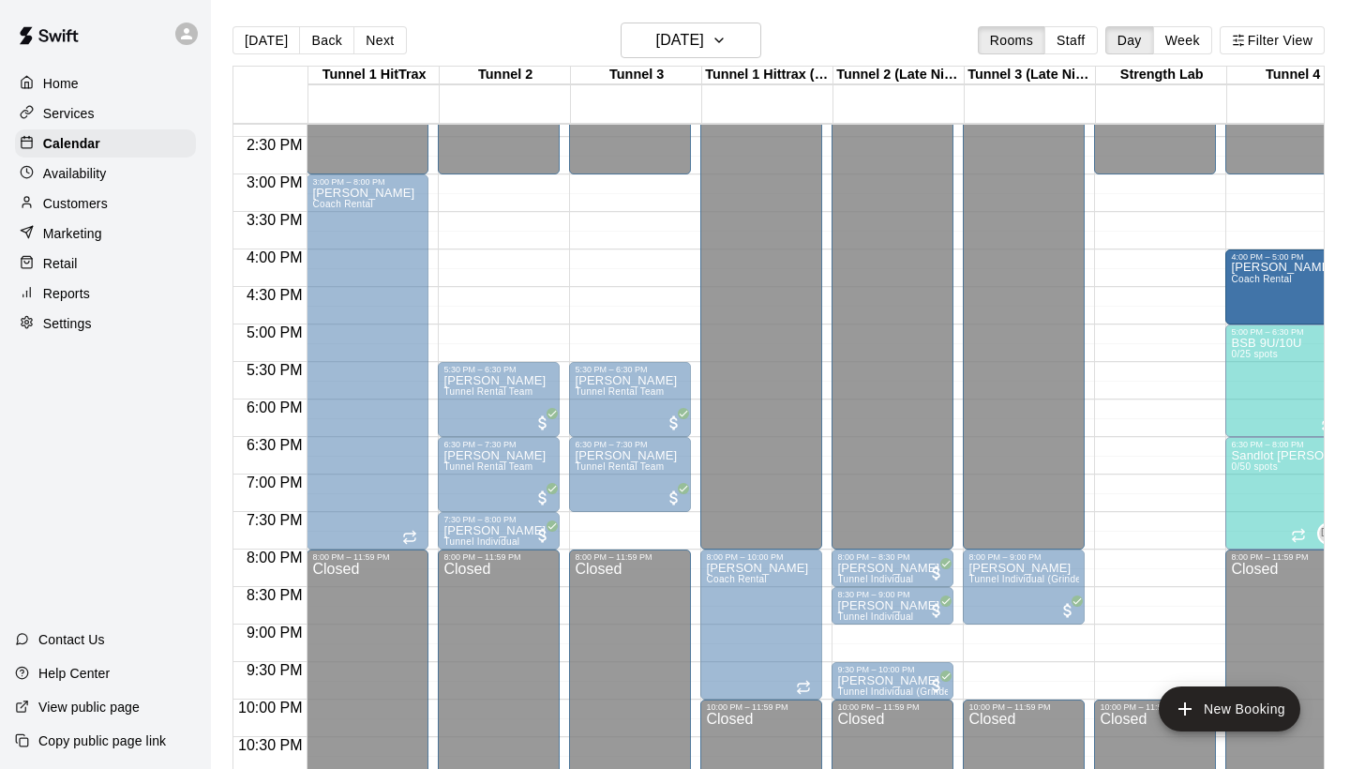
drag, startPoint x: 495, startPoint y: 282, endPoint x: 1250, endPoint y: 283, distance: 754.9
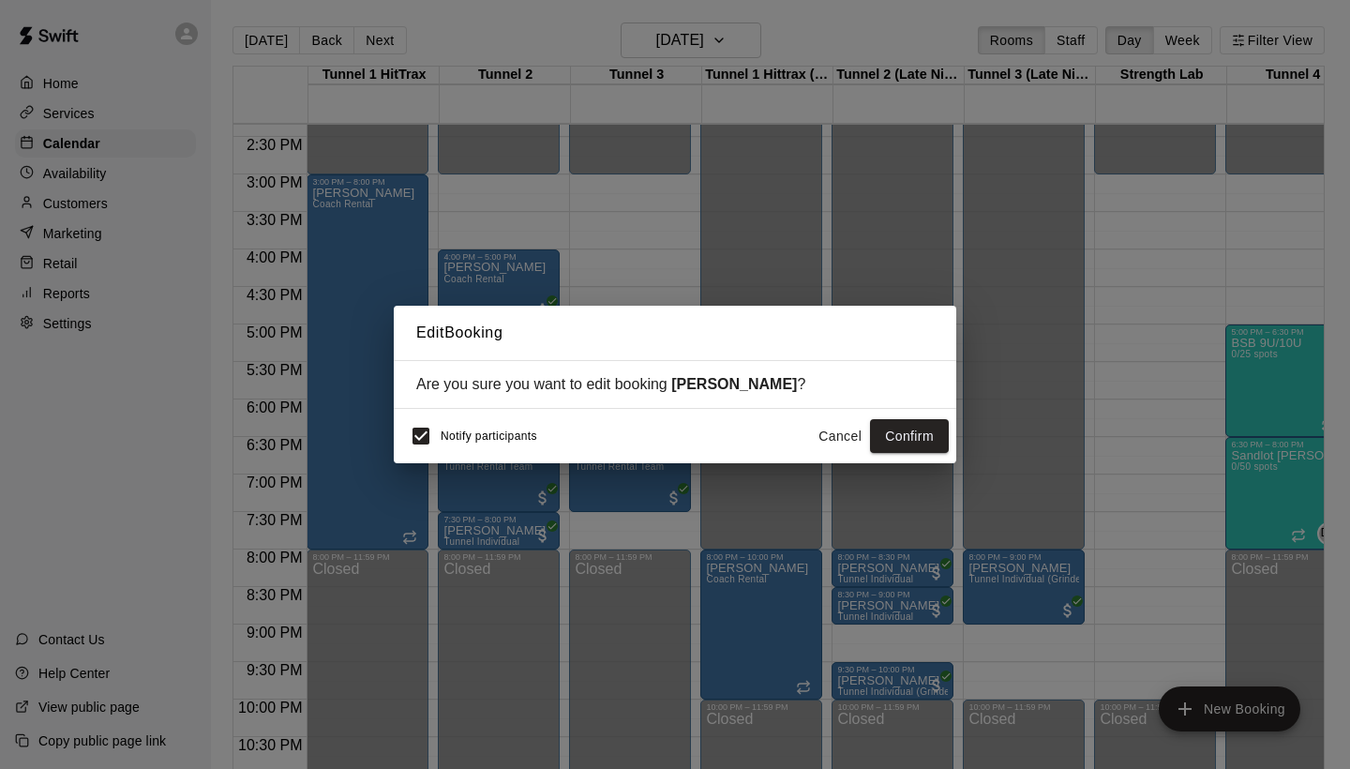
click at [822, 433] on button "Cancel" at bounding box center [840, 436] width 60 height 35
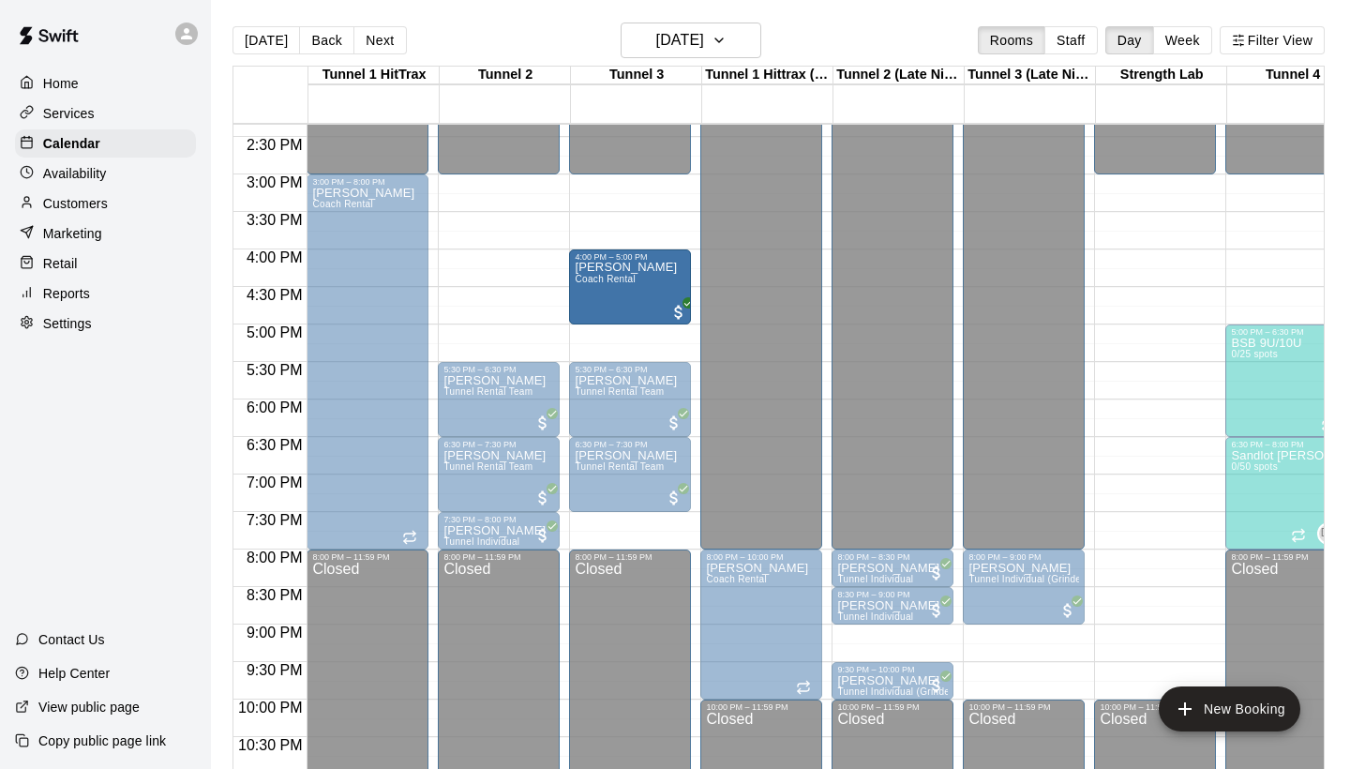
drag, startPoint x: 507, startPoint y: 288, endPoint x: 663, endPoint y: 304, distance: 156.5
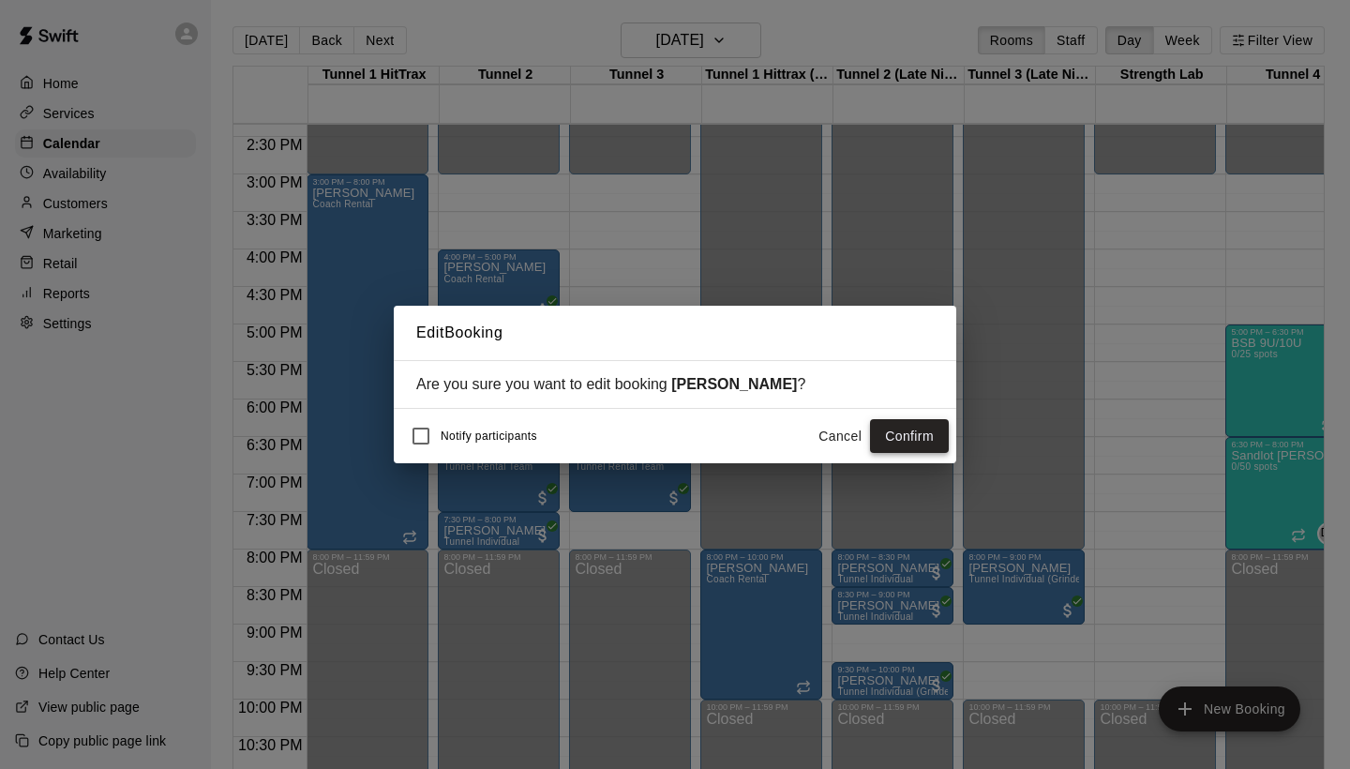
click at [891, 439] on button "Confirm" at bounding box center [909, 436] width 79 height 35
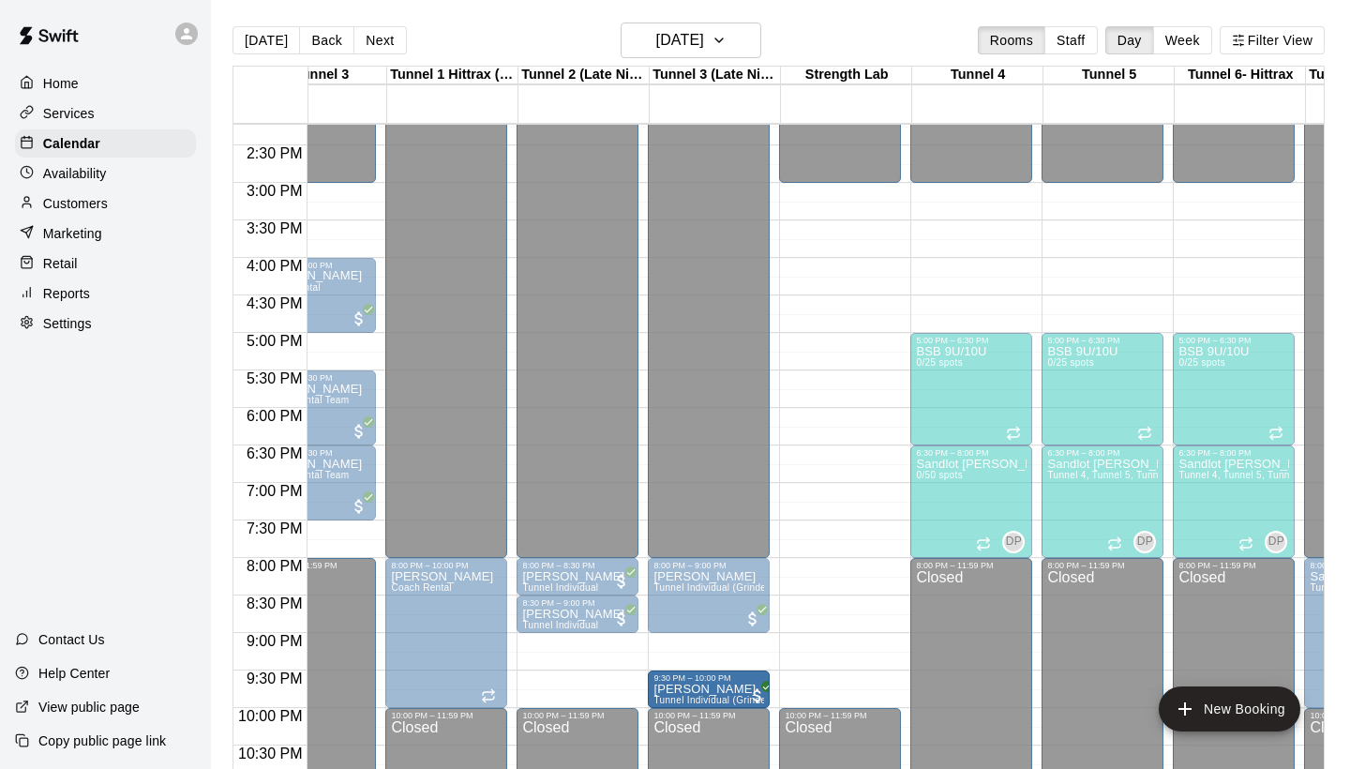
drag, startPoint x: 577, startPoint y: 683, endPoint x: 687, endPoint y: 690, distance: 110.9
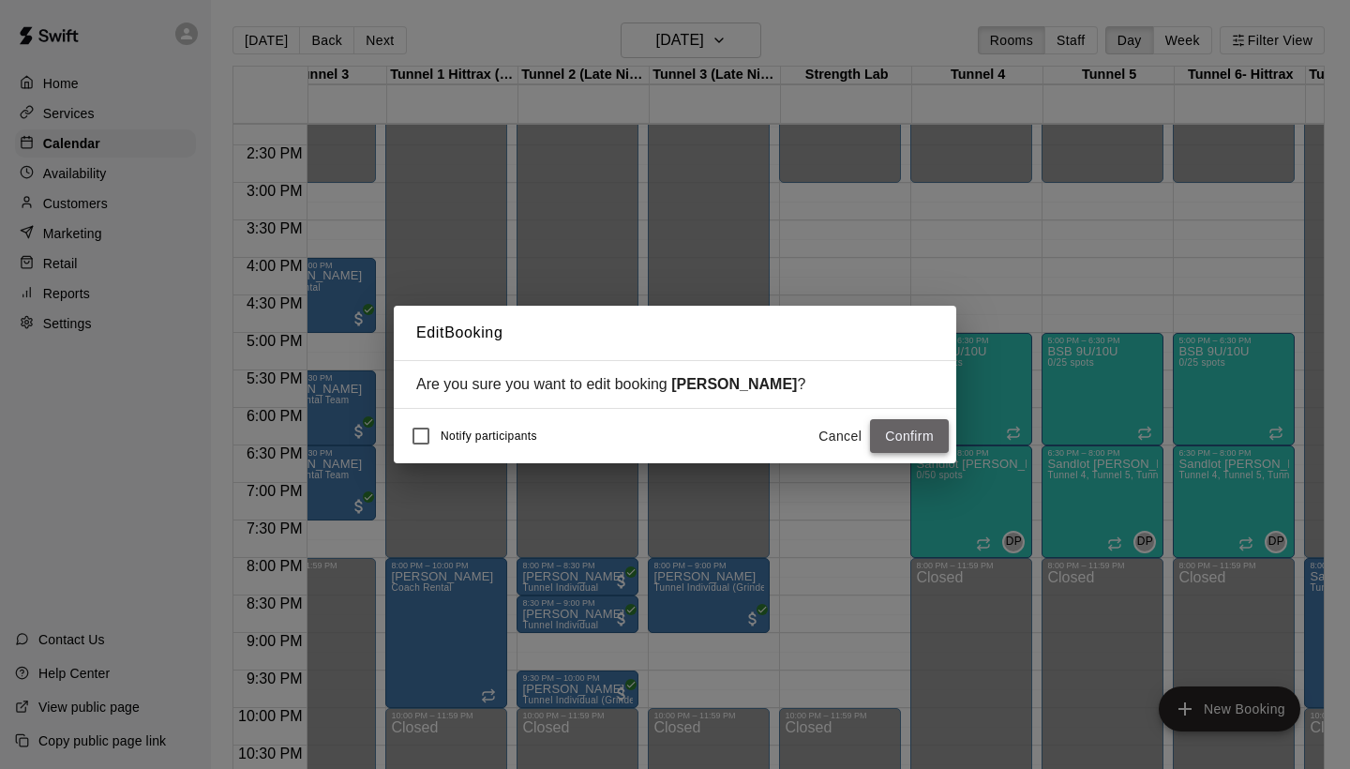
click at [882, 434] on button "Confirm" at bounding box center [909, 436] width 79 height 35
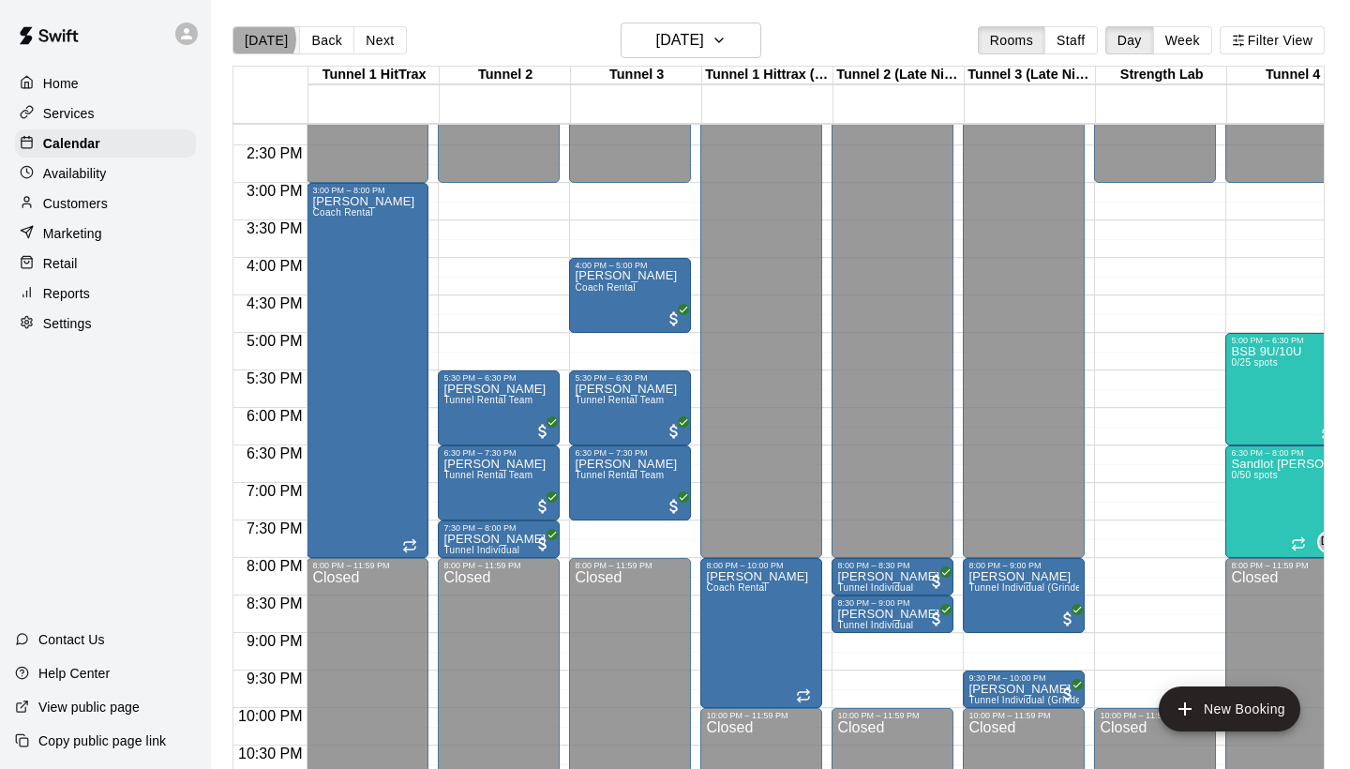
click at [260, 39] on button "[DATE]" at bounding box center [267, 40] width 68 height 28
